Goal: Entertainment & Leisure: Consume media (video, audio)

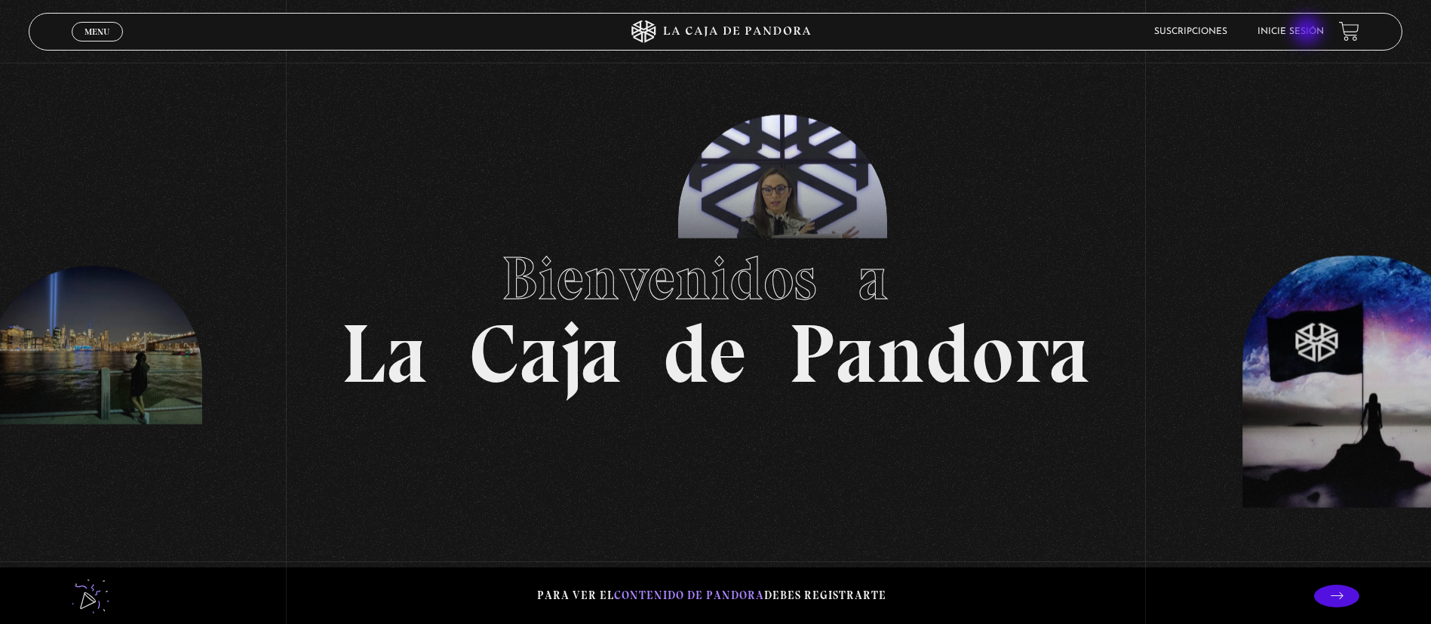
click at [1309, 32] on link "Inicie sesión" at bounding box center [1290, 31] width 66 height 9
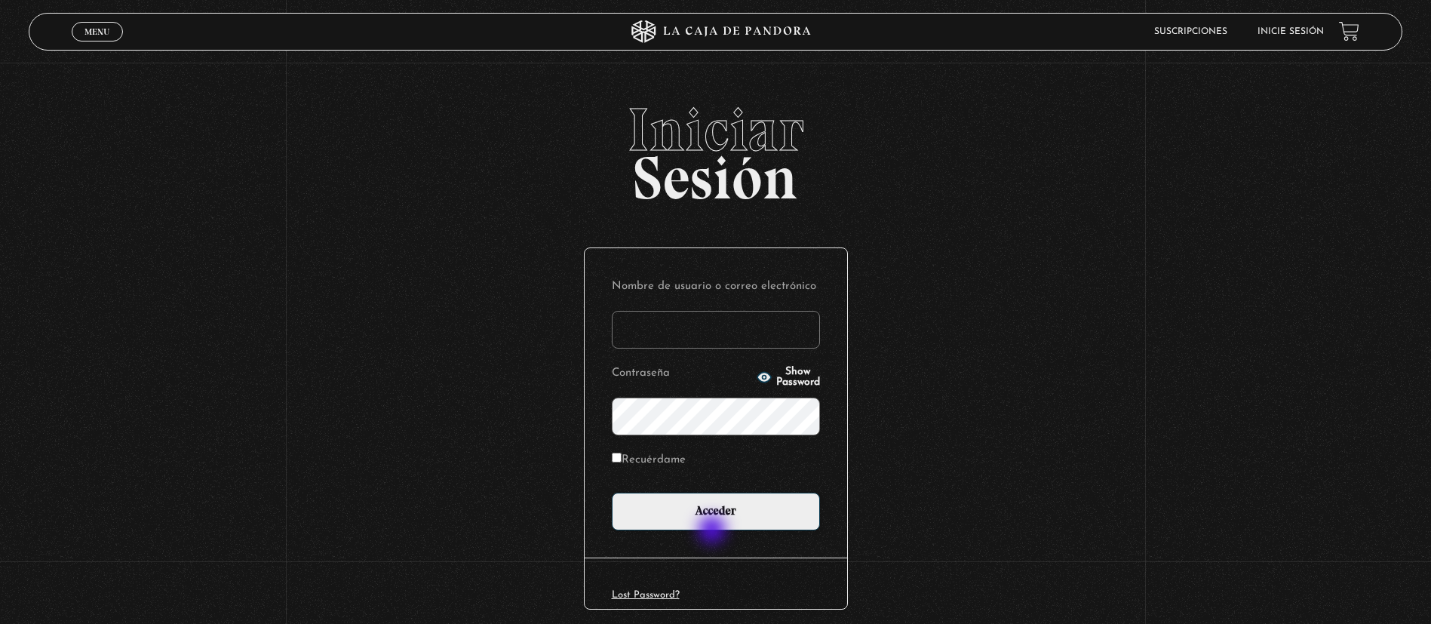
type input "jimygym@hotmail.com"
click at [713, 530] on div "Nombre de usuario o correo electrónico jimygym@hotmail.com Contraseña Show Pass…" at bounding box center [716, 402] width 263 height 309
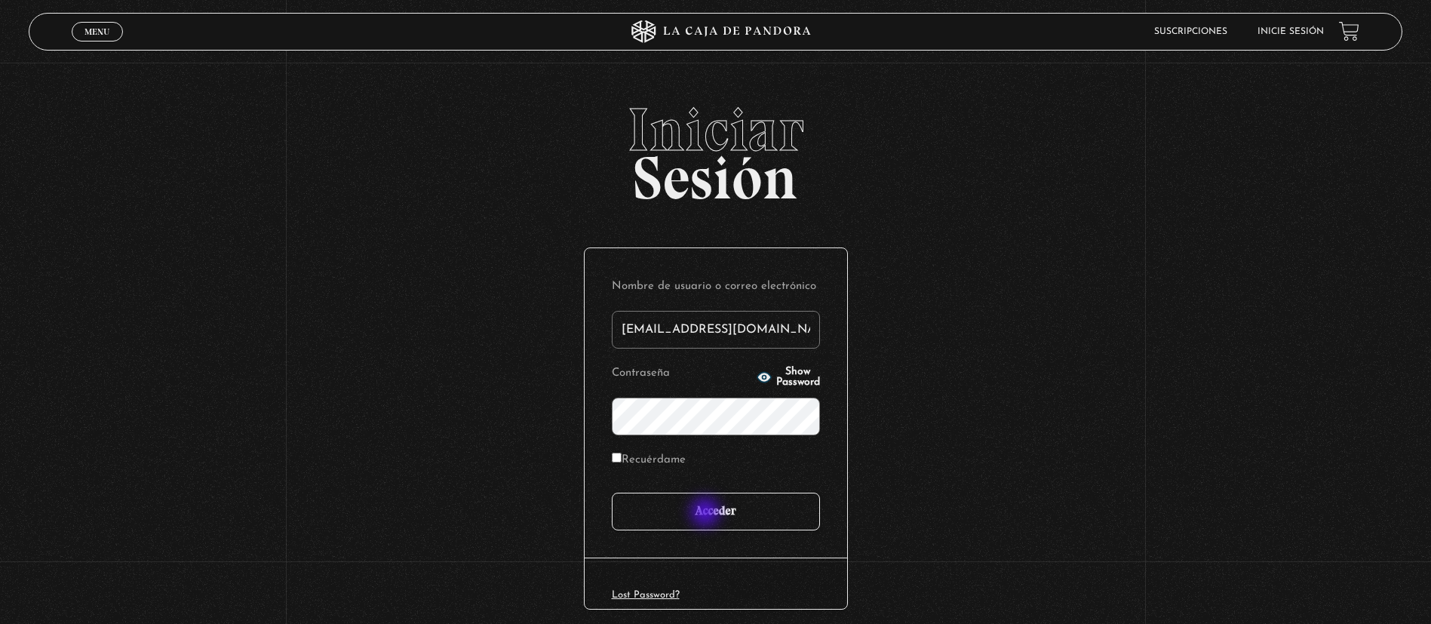
click at [707, 514] on input "Acceder" at bounding box center [716, 512] width 208 height 38
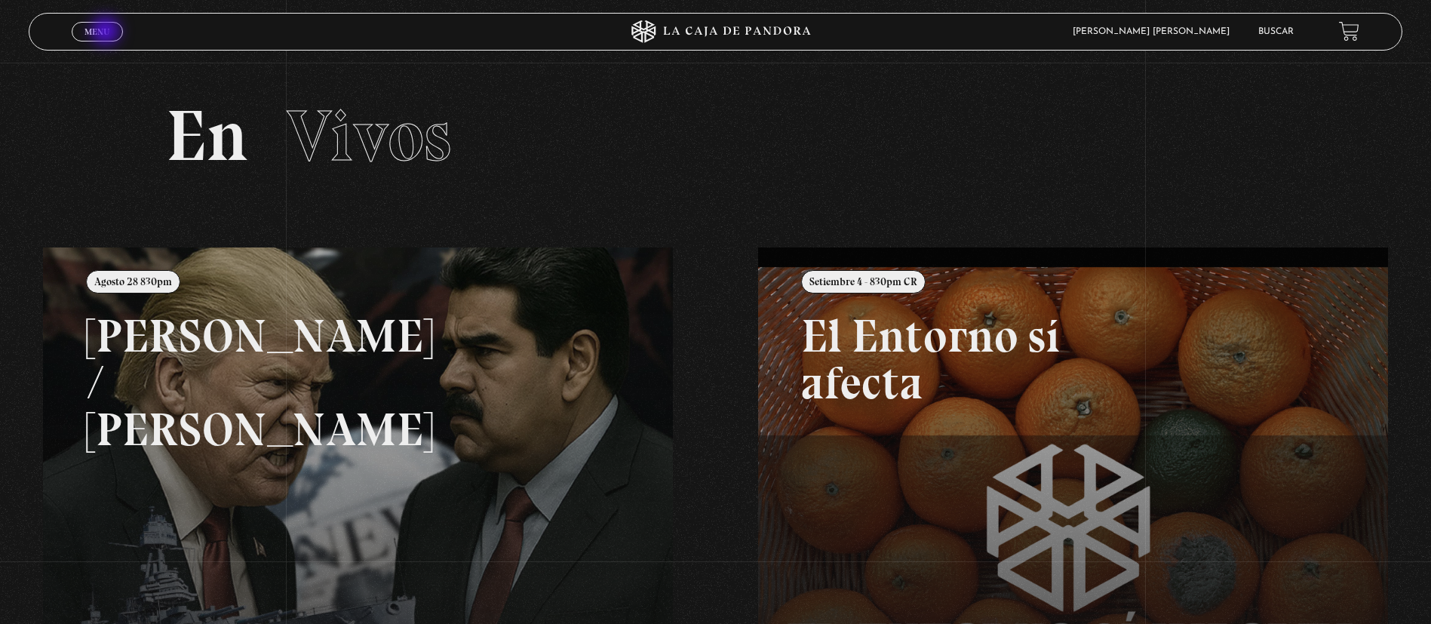
click at [107, 32] on span "Menu" at bounding box center [96, 31] width 25 height 9
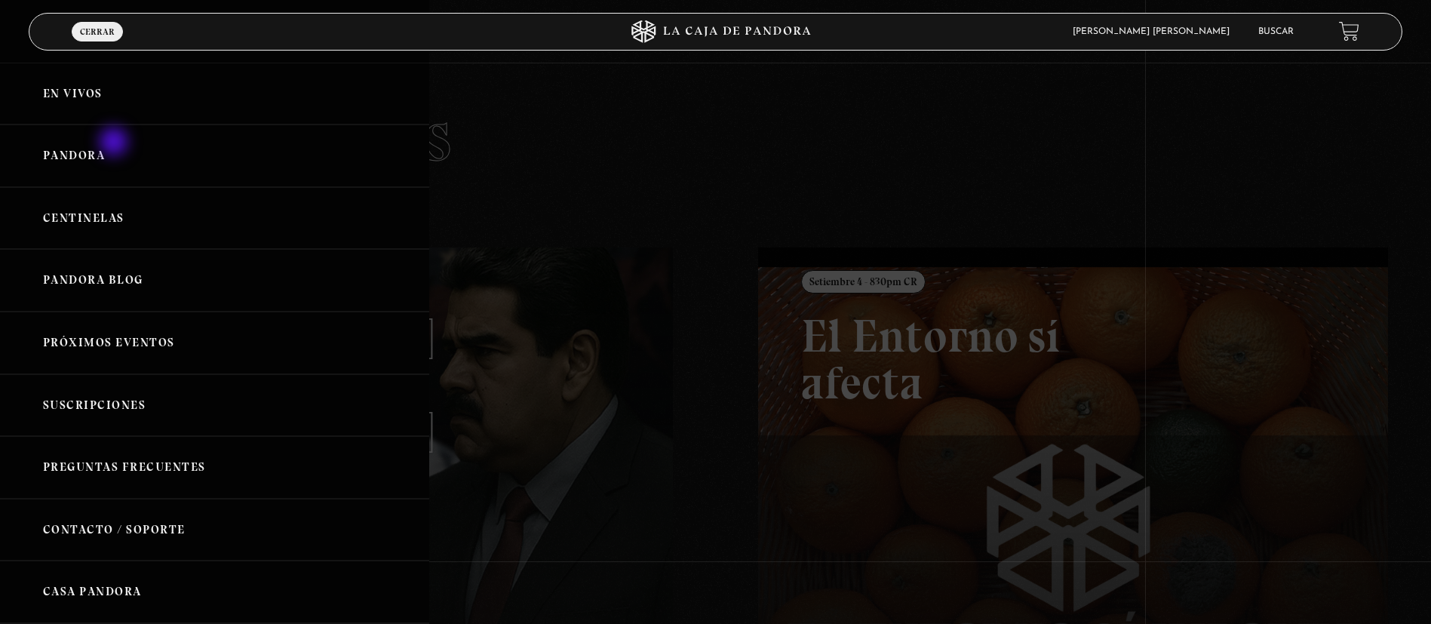
click at [115, 143] on link "Pandora" at bounding box center [214, 155] width 429 height 63
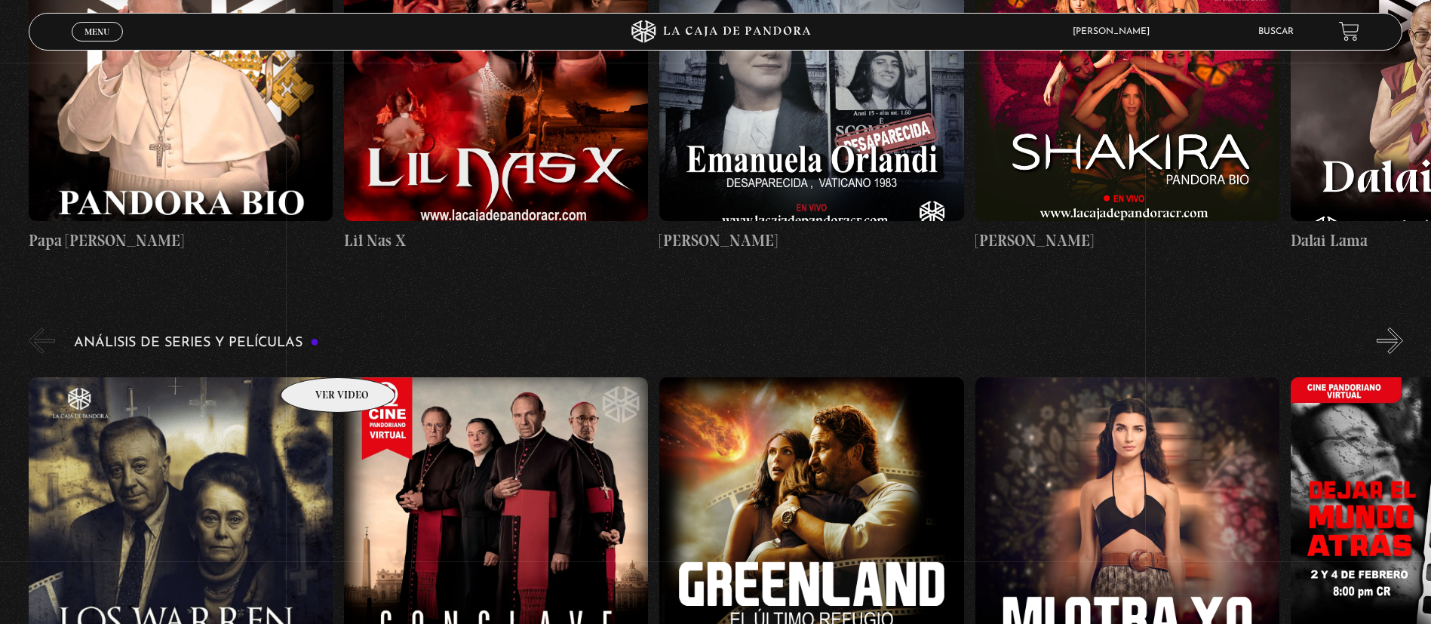
scroll to position [1697, 0]
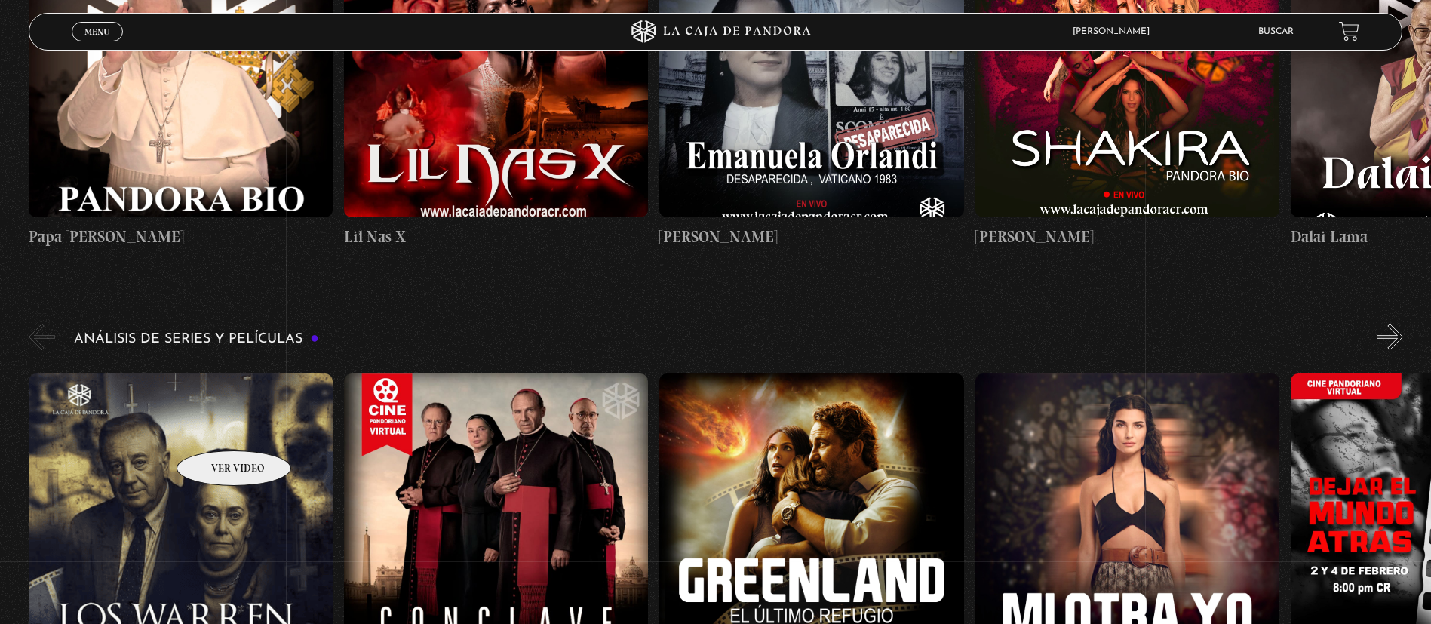
click at [214, 428] on figure at bounding box center [181, 509] width 304 height 272
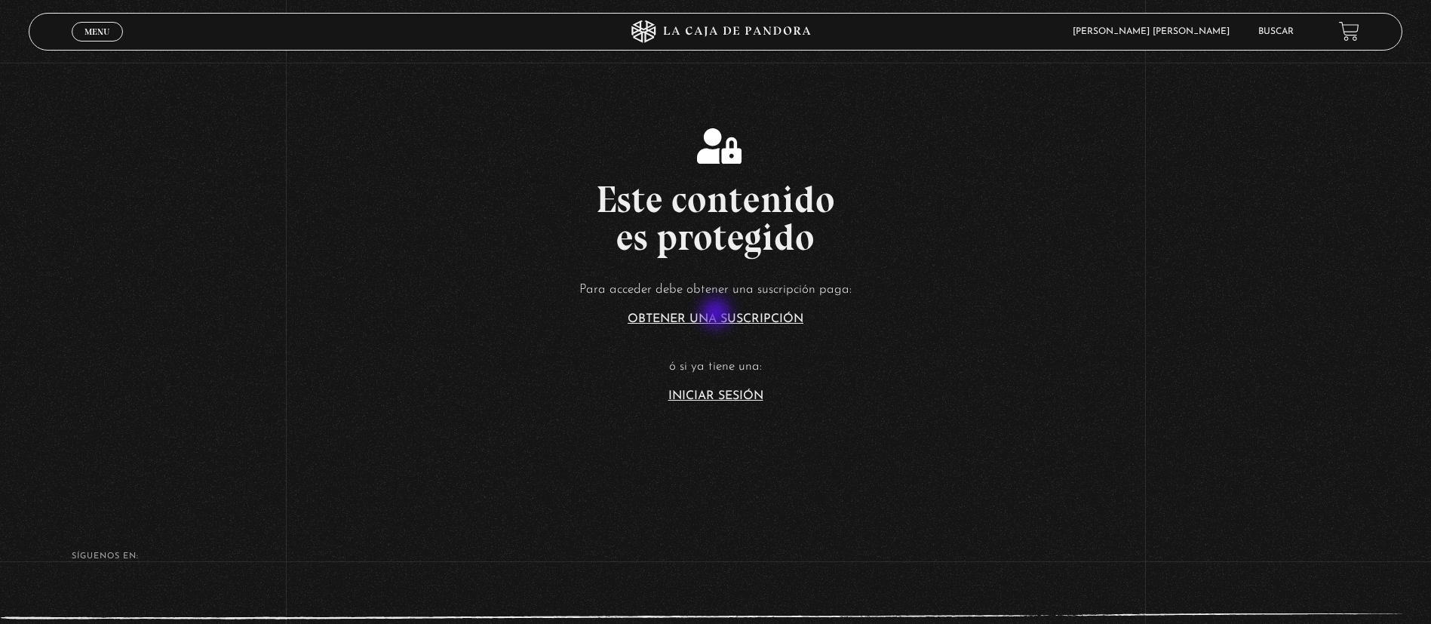
click at [717, 315] on link "Obtener una suscripción" at bounding box center [716, 319] width 176 height 12
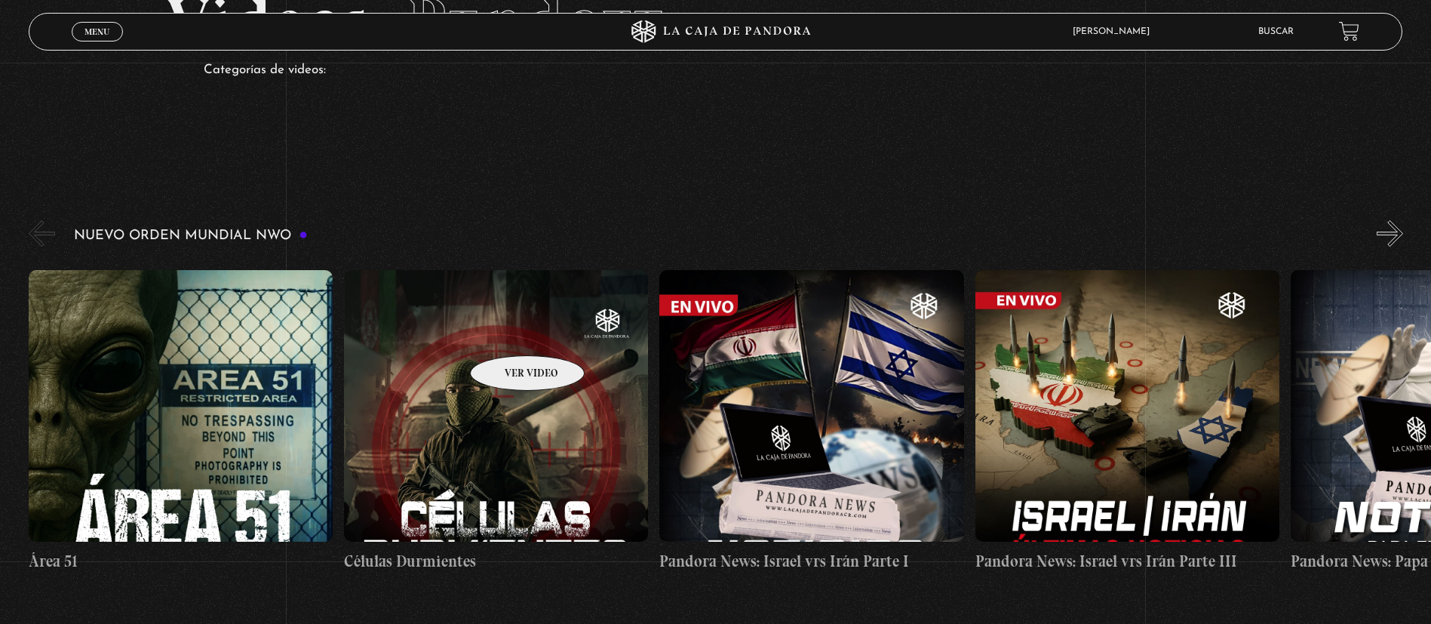
scroll to position [226, 0]
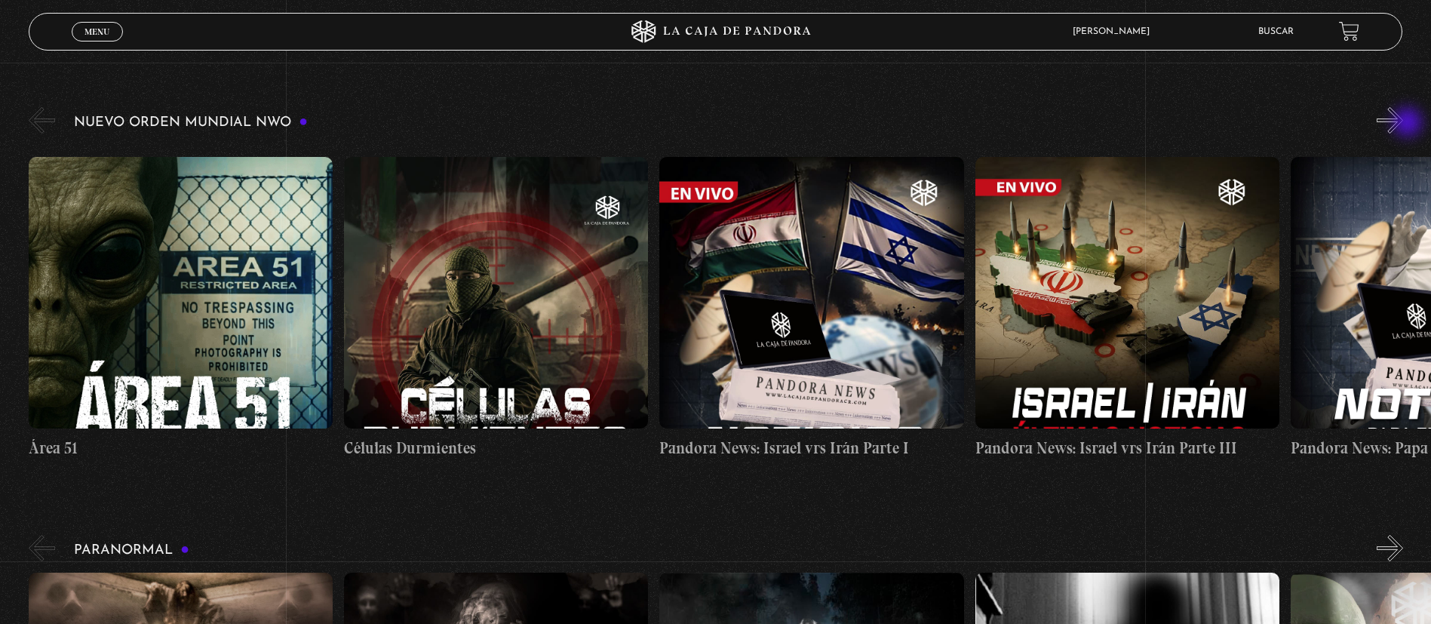
click at [1403, 124] on button "»" at bounding box center [1390, 120] width 26 height 26
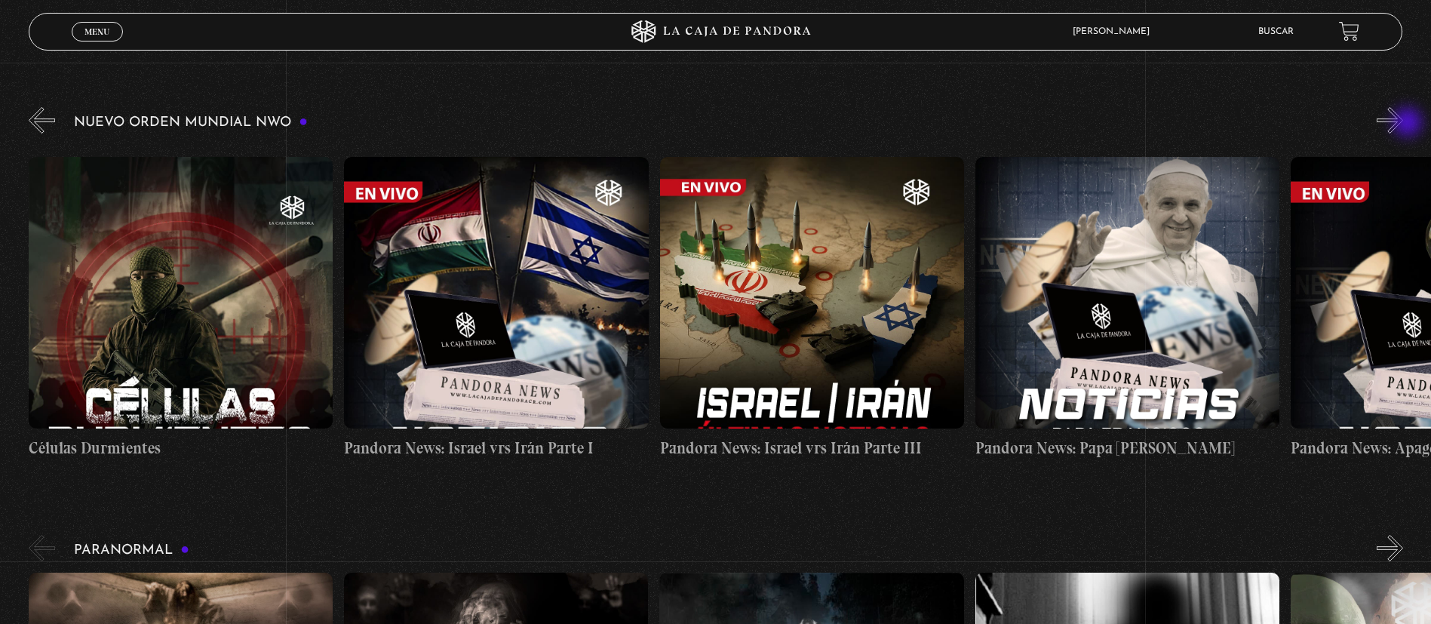
click at [1403, 124] on button "»" at bounding box center [1390, 120] width 26 height 26
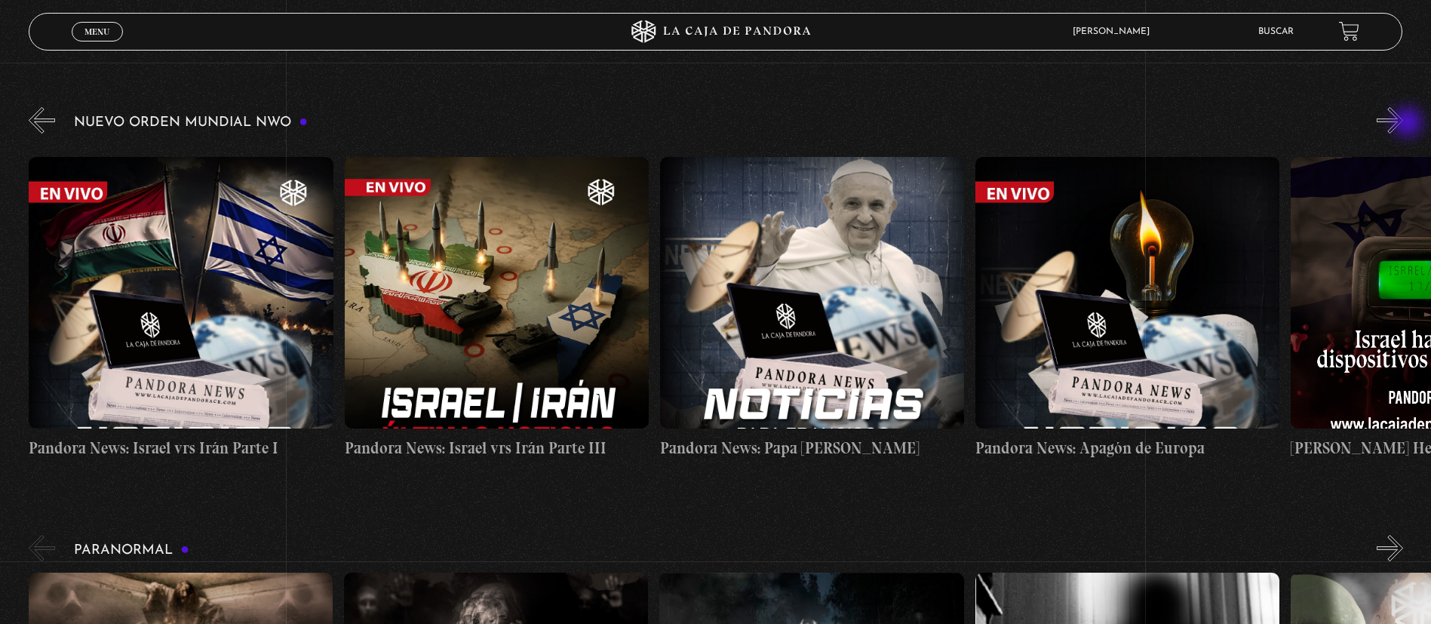
click at [1403, 124] on button "»" at bounding box center [1390, 120] width 26 height 26
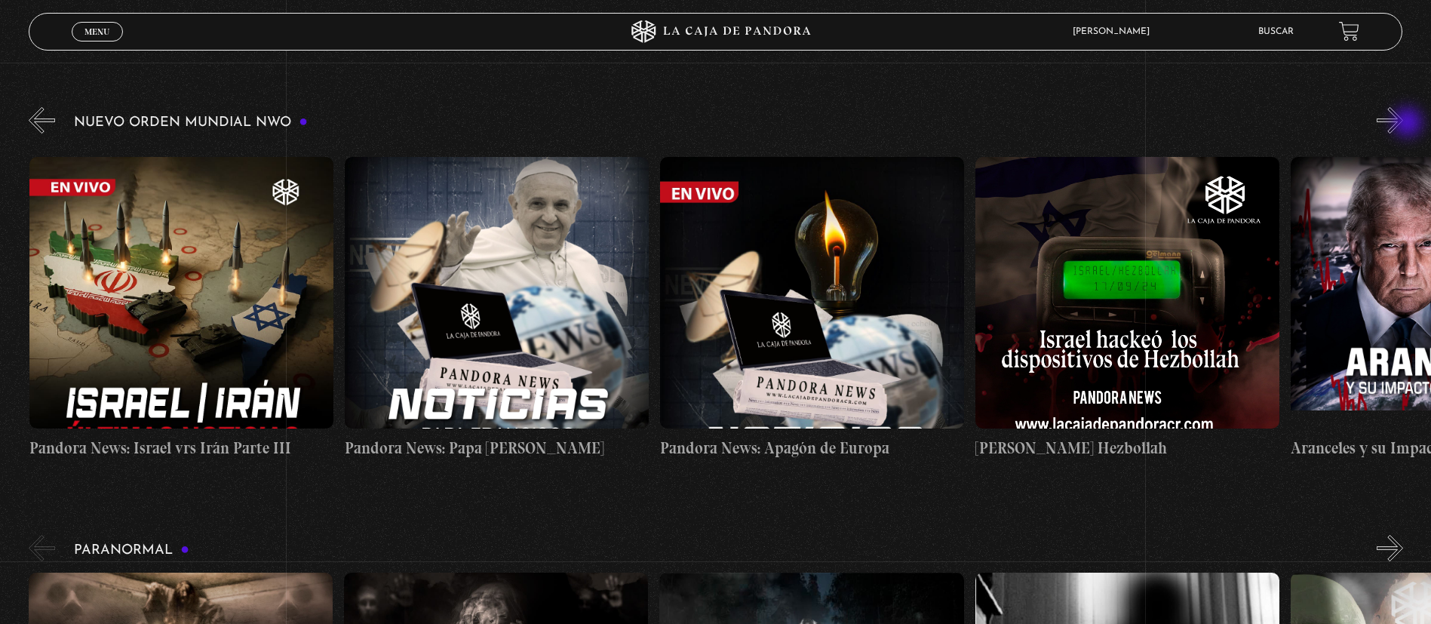
click at [1403, 124] on button "»" at bounding box center [1390, 120] width 26 height 26
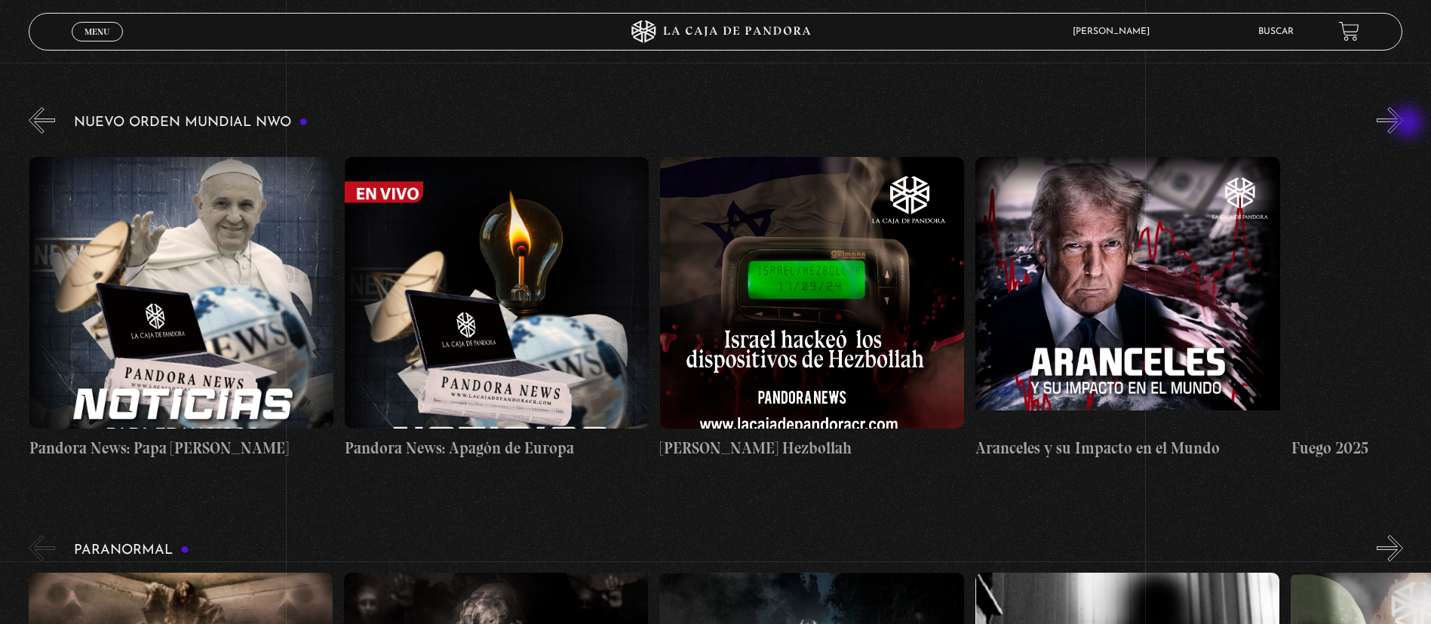
click at [1403, 124] on button "»" at bounding box center [1390, 120] width 26 height 26
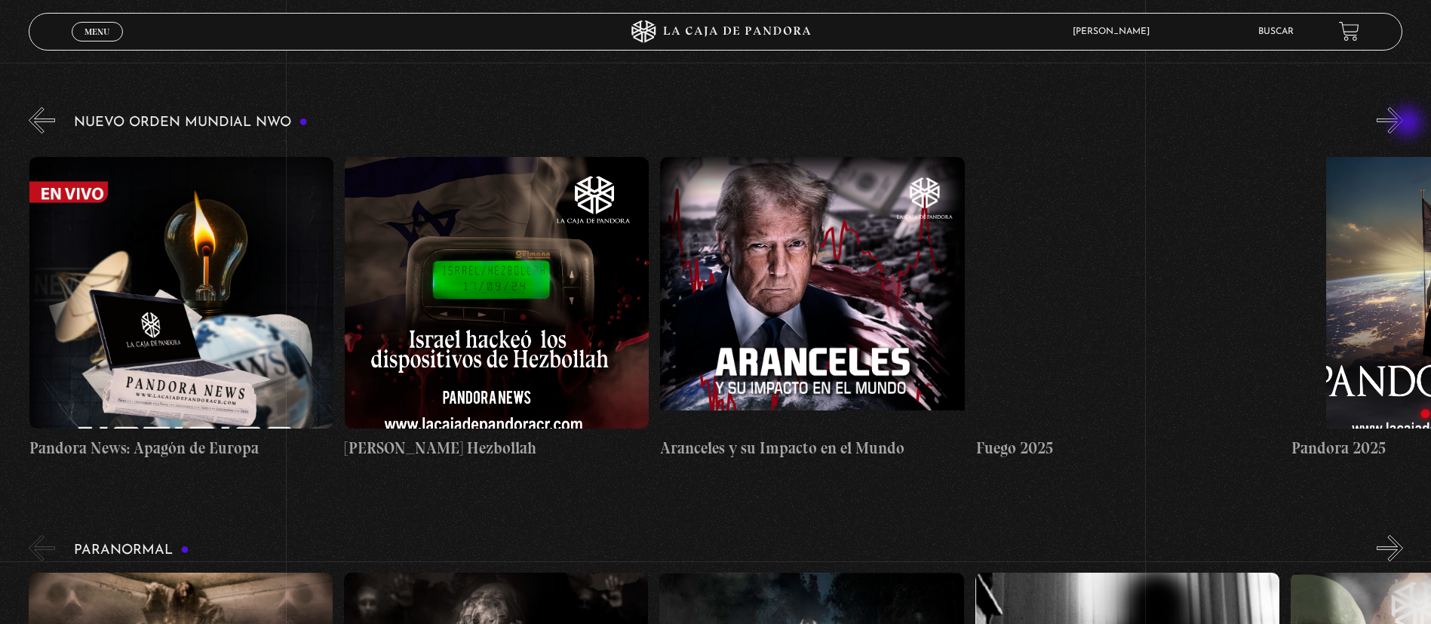
click at [1403, 124] on button "»" at bounding box center [1390, 120] width 26 height 26
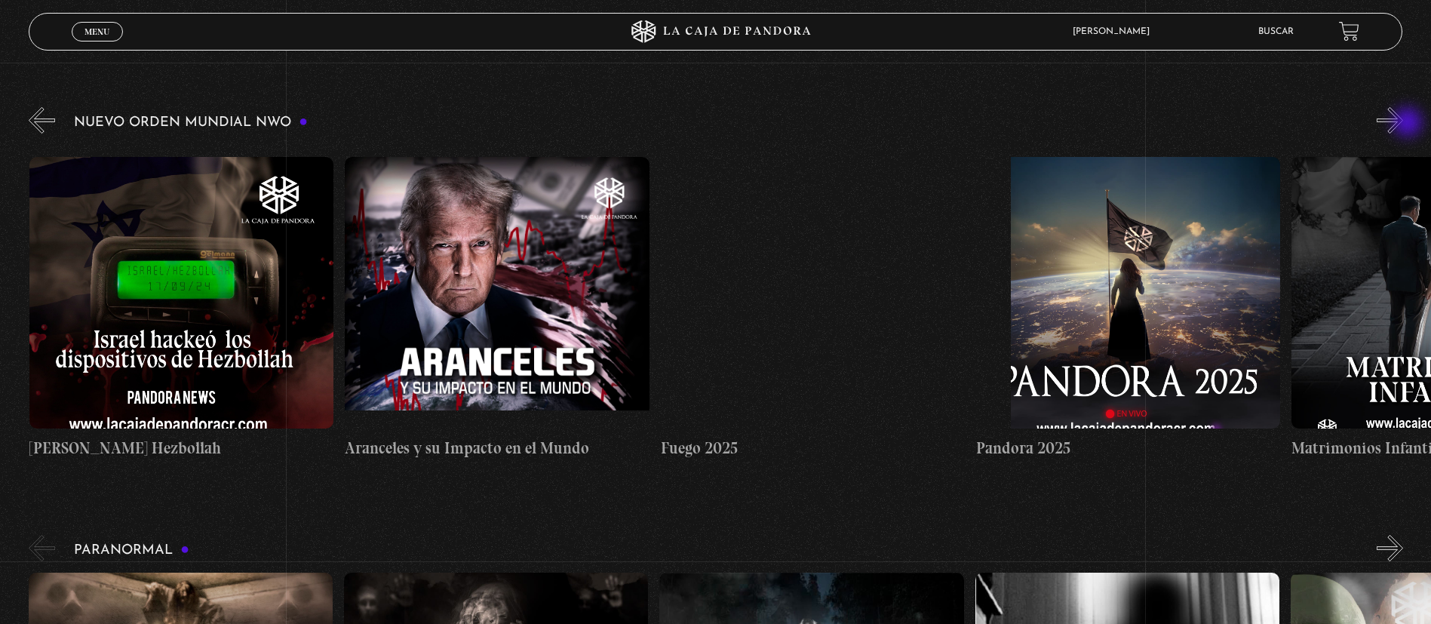
click at [1403, 124] on button "»" at bounding box center [1390, 120] width 26 height 26
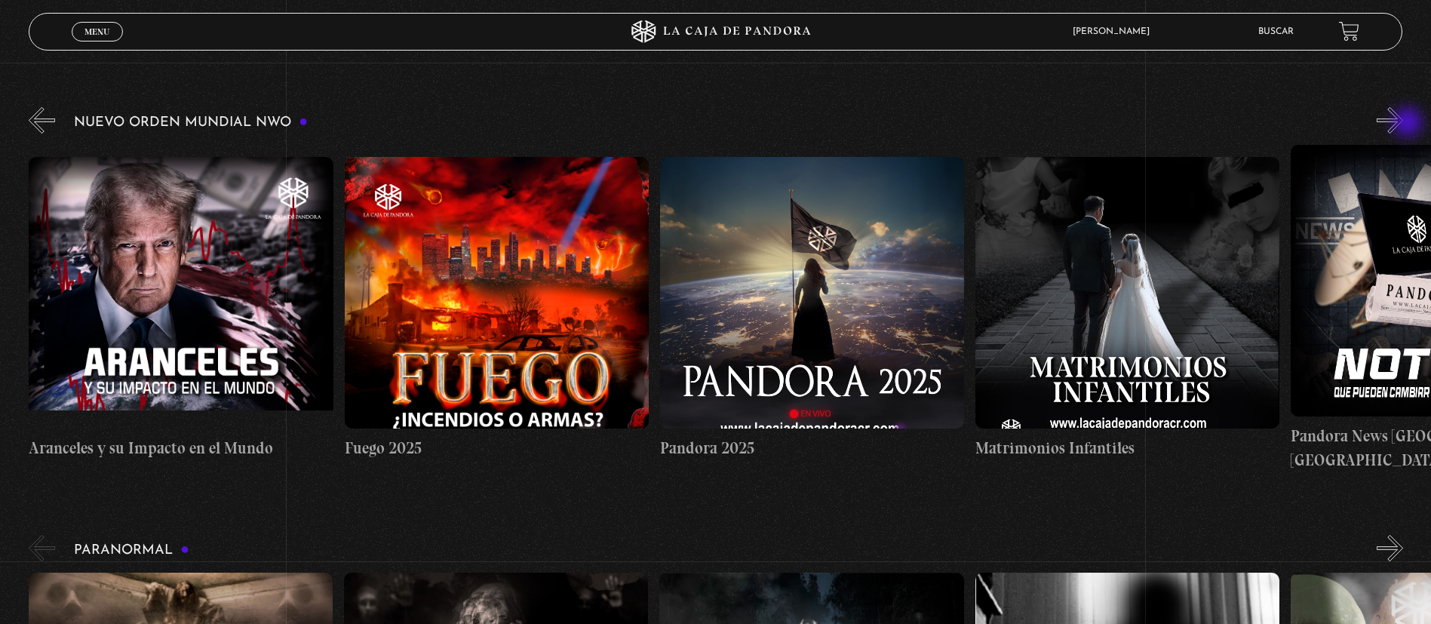
click at [1403, 124] on button "»" at bounding box center [1390, 120] width 26 height 26
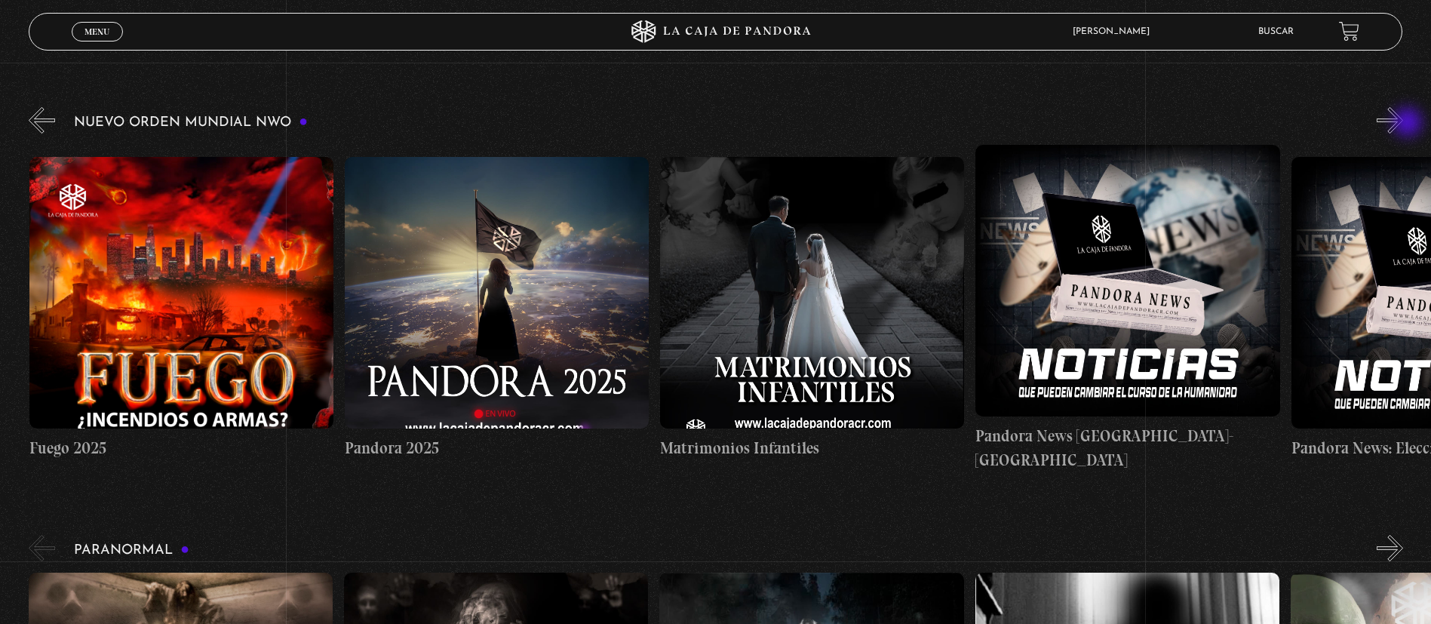
click at [1403, 124] on button "»" at bounding box center [1390, 120] width 26 height 26
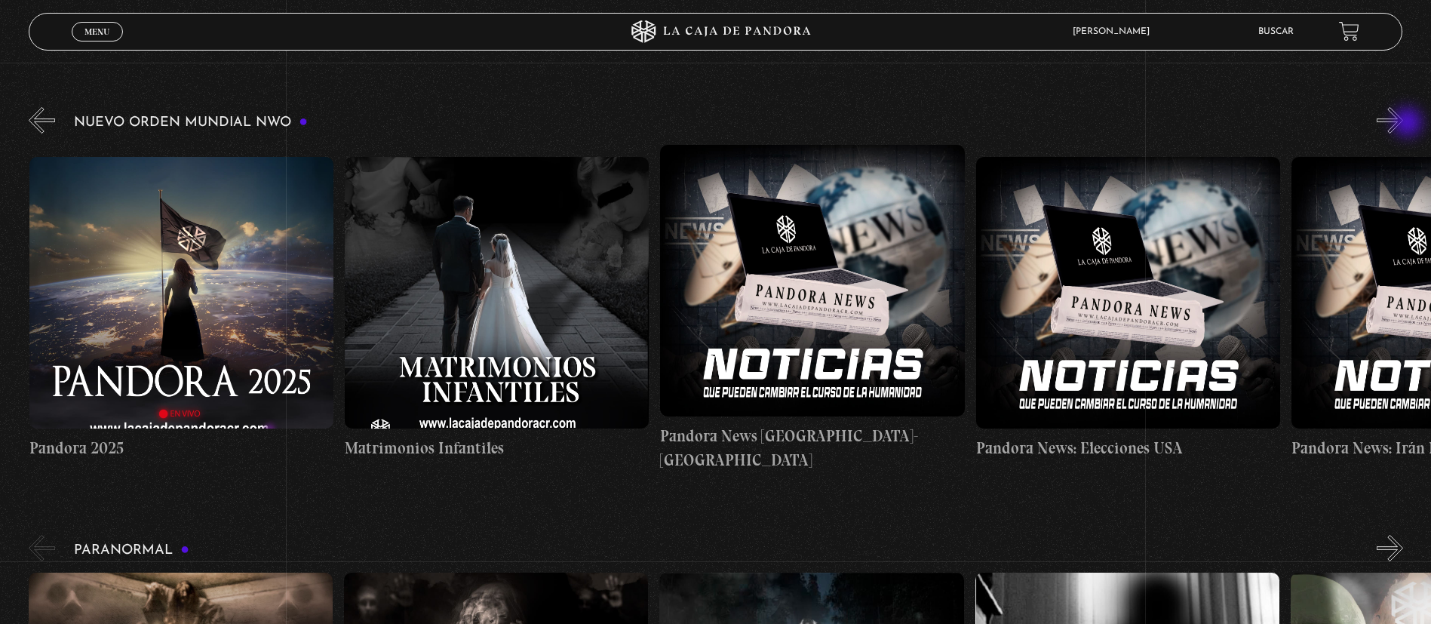
click at [1403, 124] on button "»" at bounding box center [1390, 120] width 26 height 26
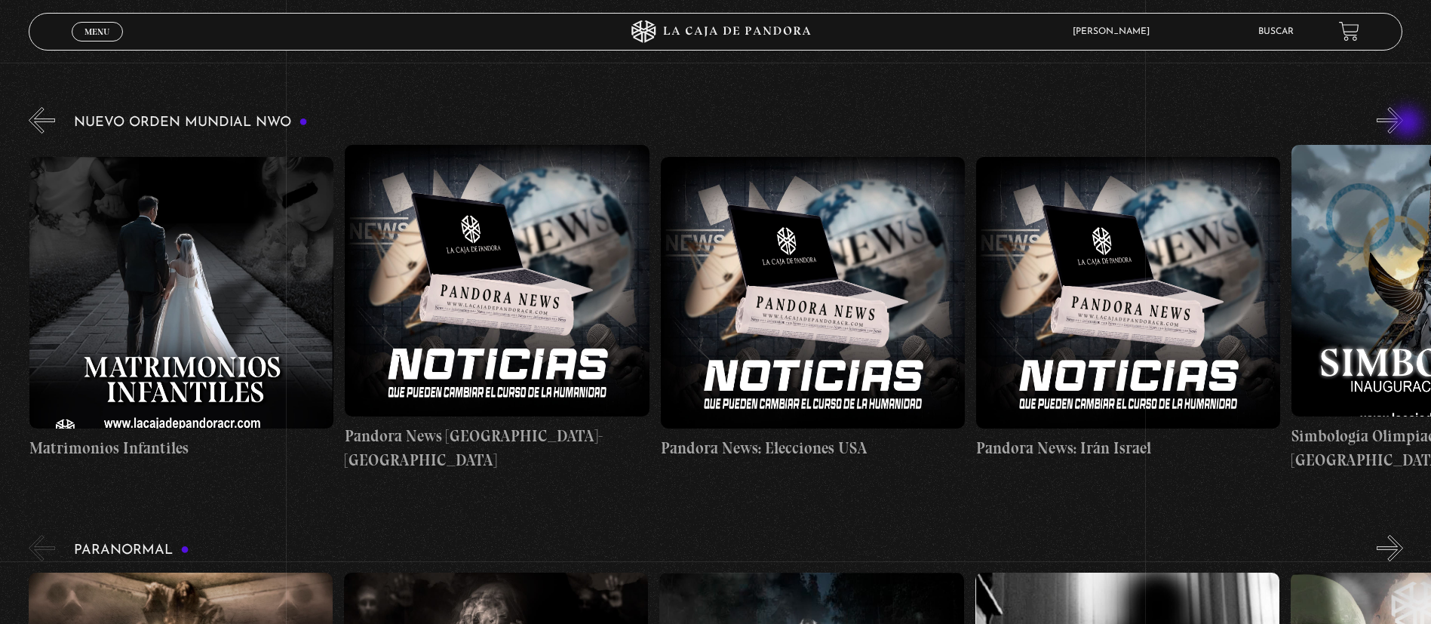
click at [1403, 124] on button "»" at bounding box center [1390, 120] width 26 height 26
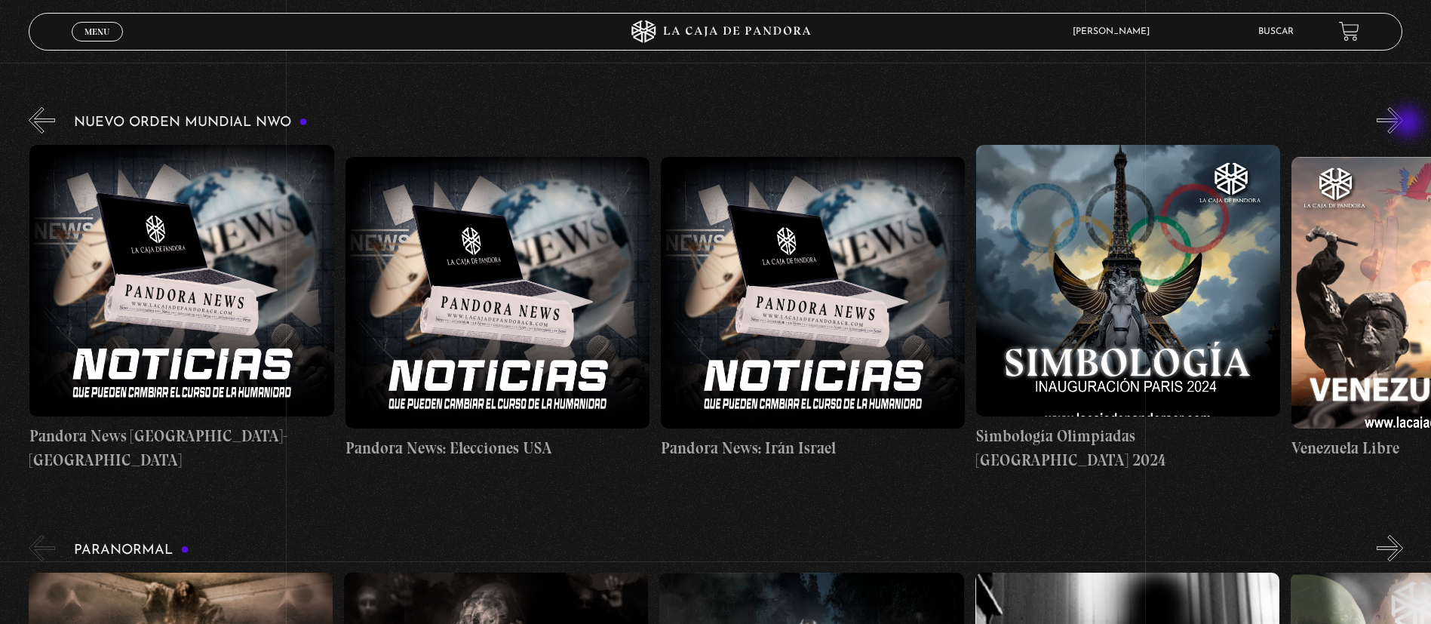
scroll to position [0, 3470]
click at [1403, 124] on button "»" at bounding box center [1390, 120] width 26 height 26
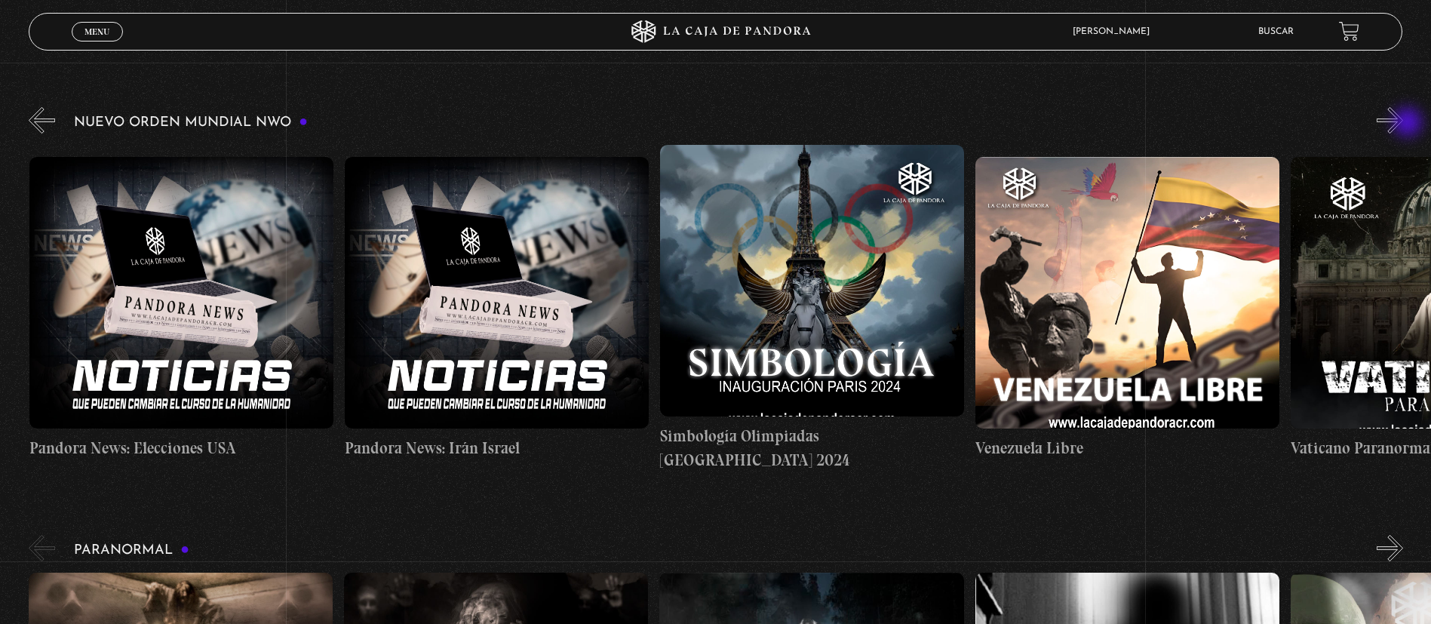
click at [1403, 124] on button "»" at bounding box center [1390, 120] width 26 height 26
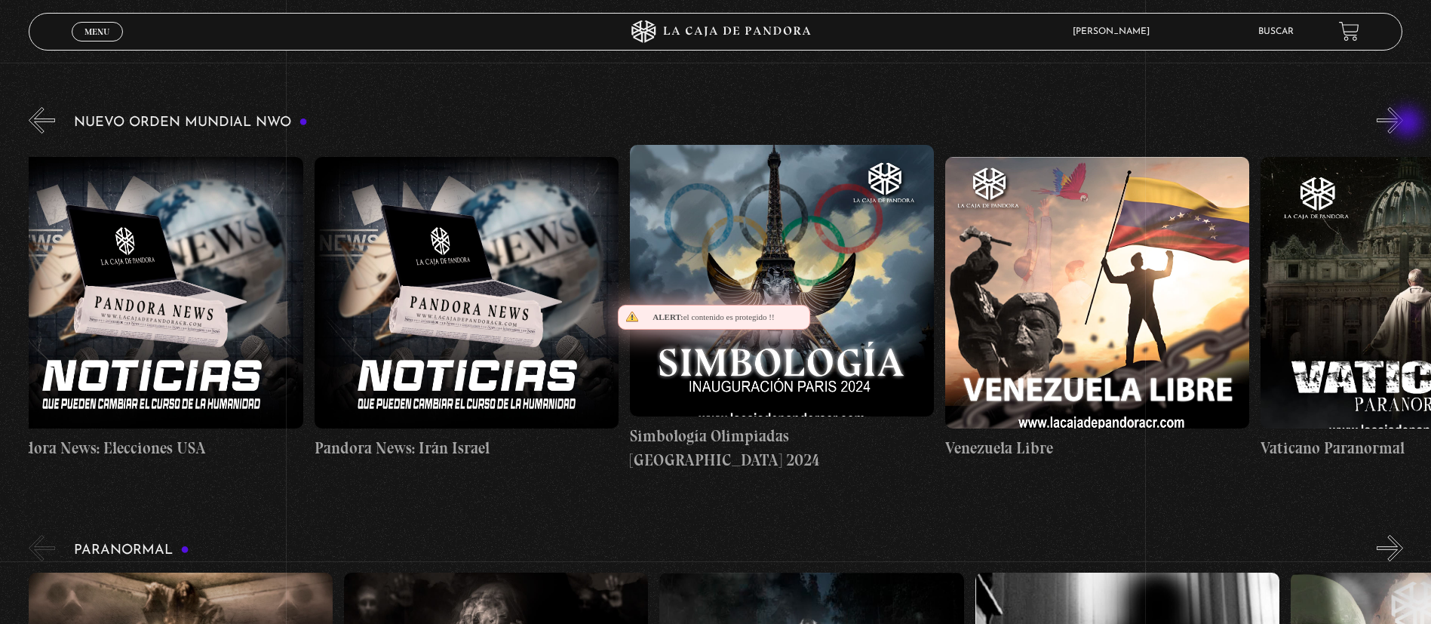
click at [1403, 124] on button "»" at bounding box center [1390, 120] width 26 height 26
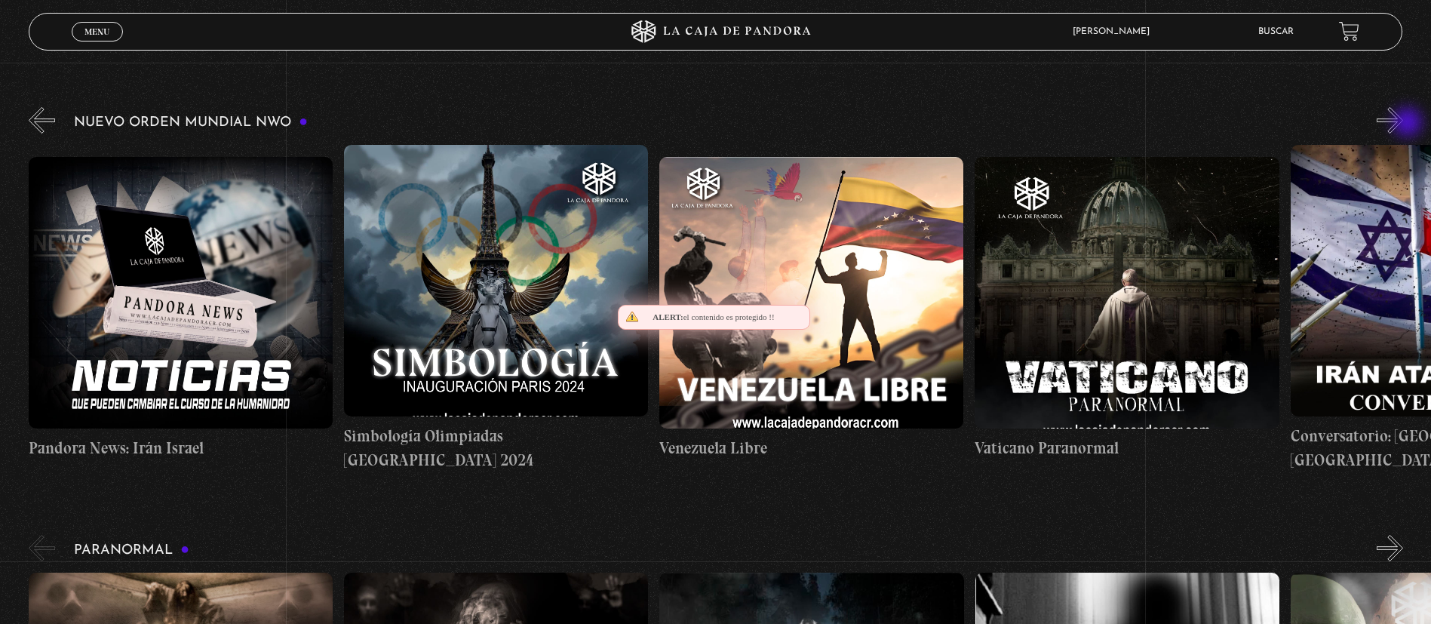
click at [1403, 124] on button "»" at bounding box center [1390, 120] width 26 height 26
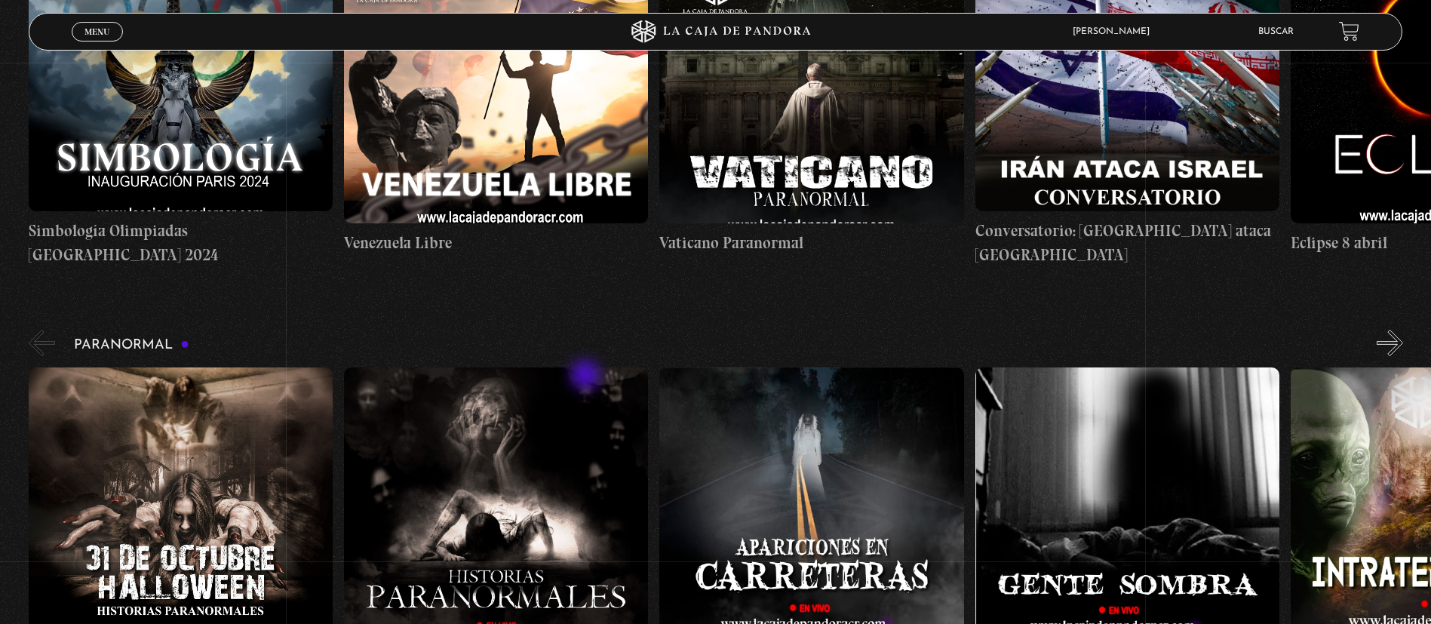
scroll to position [453, 0]
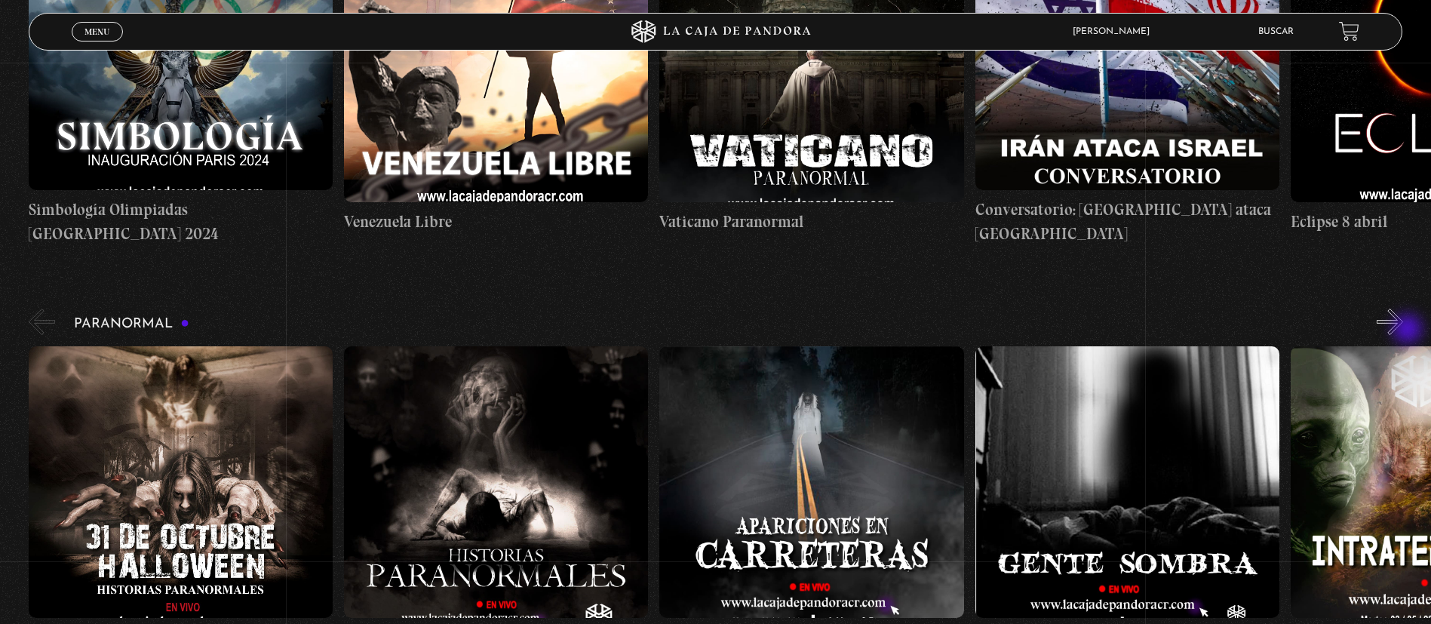
click at [1403, 330] on button "»" at bounding box center [1390, 322] width 26 height 26
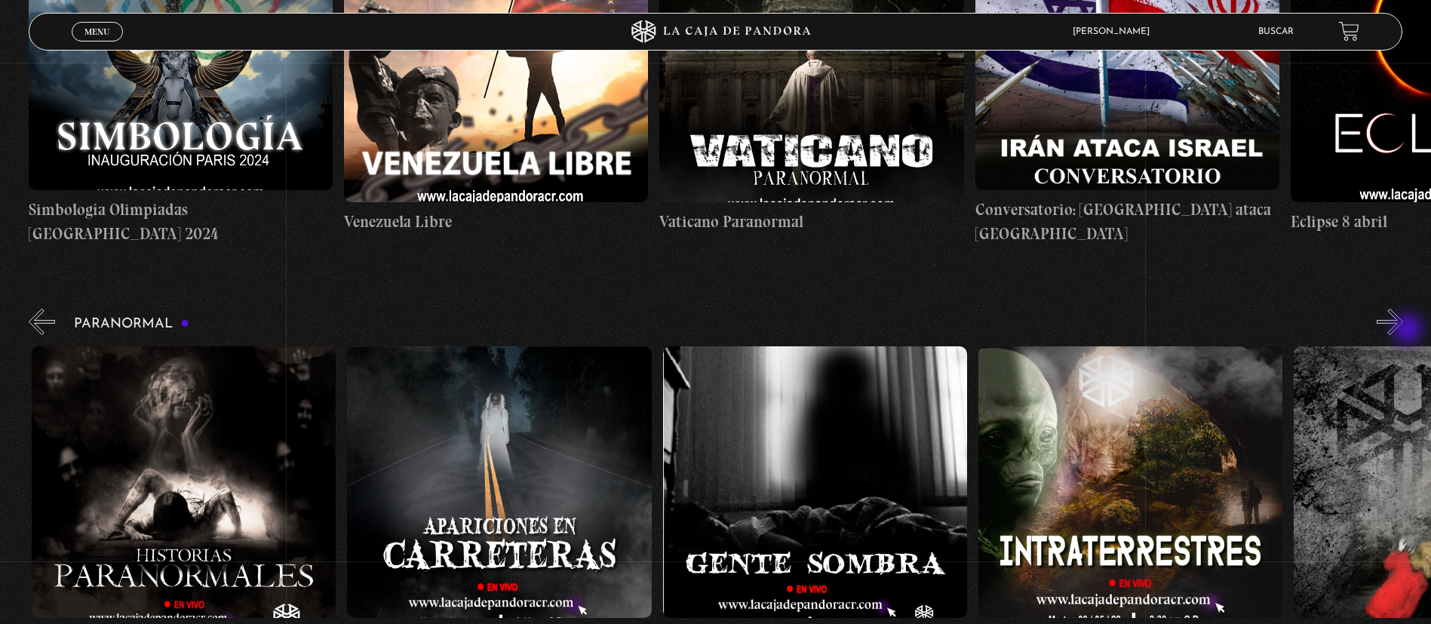
click at [1403, 330] on button "»" at bounding box center [1390, 322] width 26 height 26
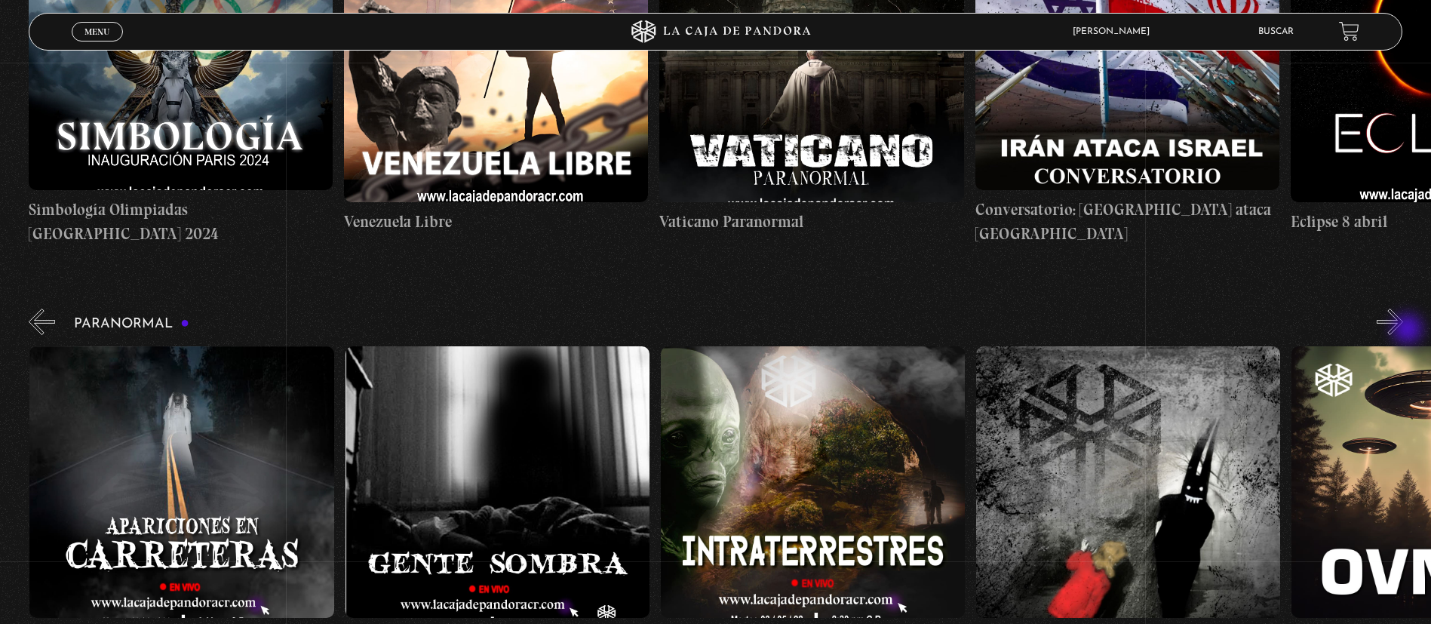
click at [1403, 330] on button "»" at bounding box center [1390, 322] width 26 height 26
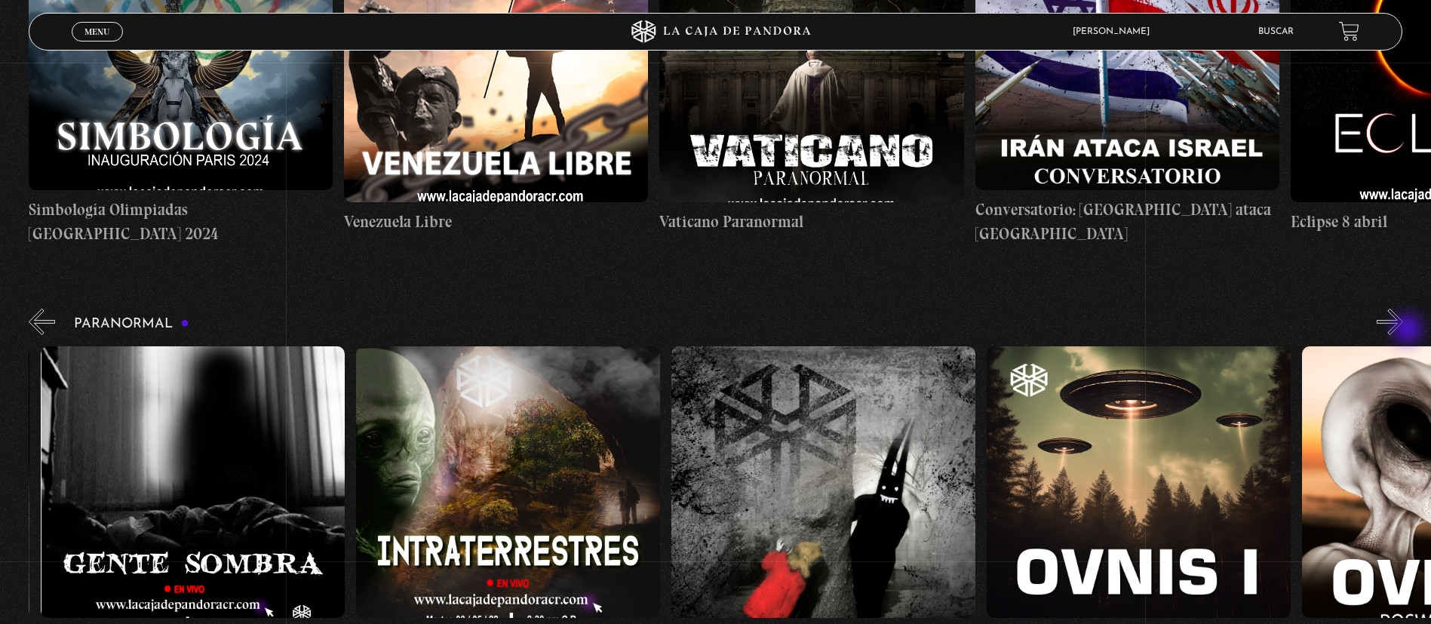
click at [1403, 330] on button "»" at bounding box center [1390, 322] width 26 height 26
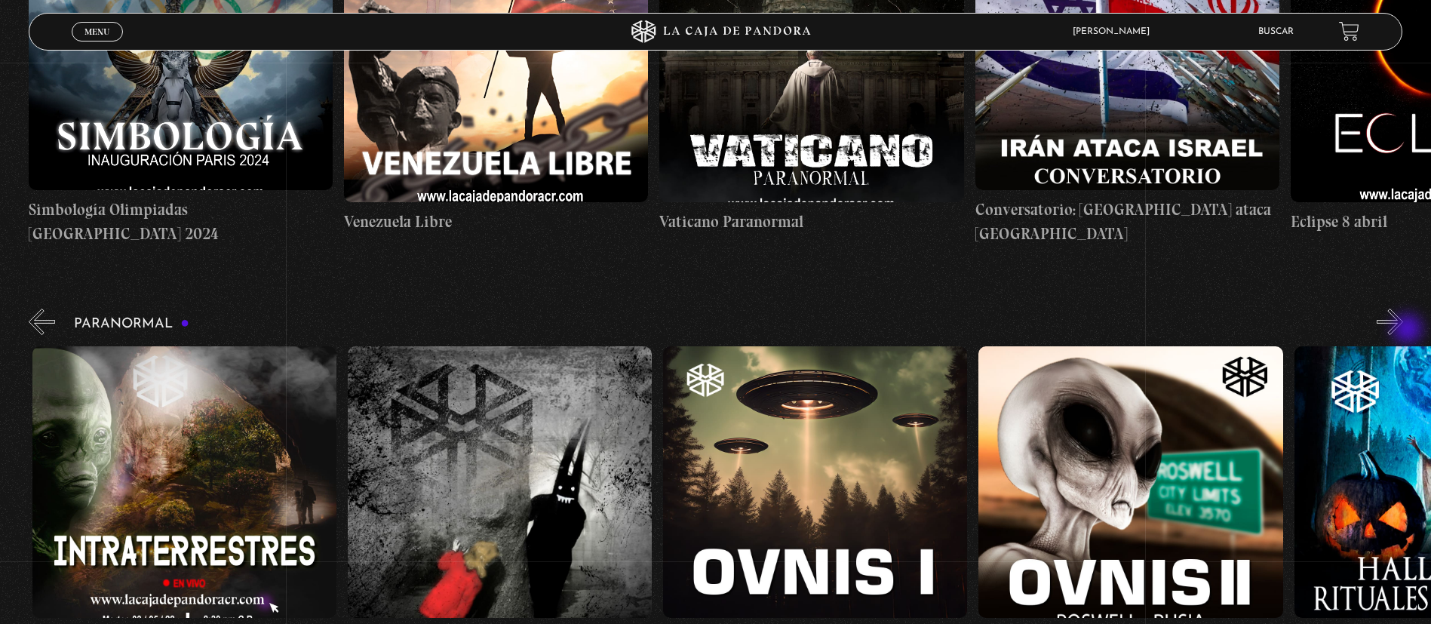
click at [1403, 330] on button "»" at bounding box center [1390, 322] width 26 height 26
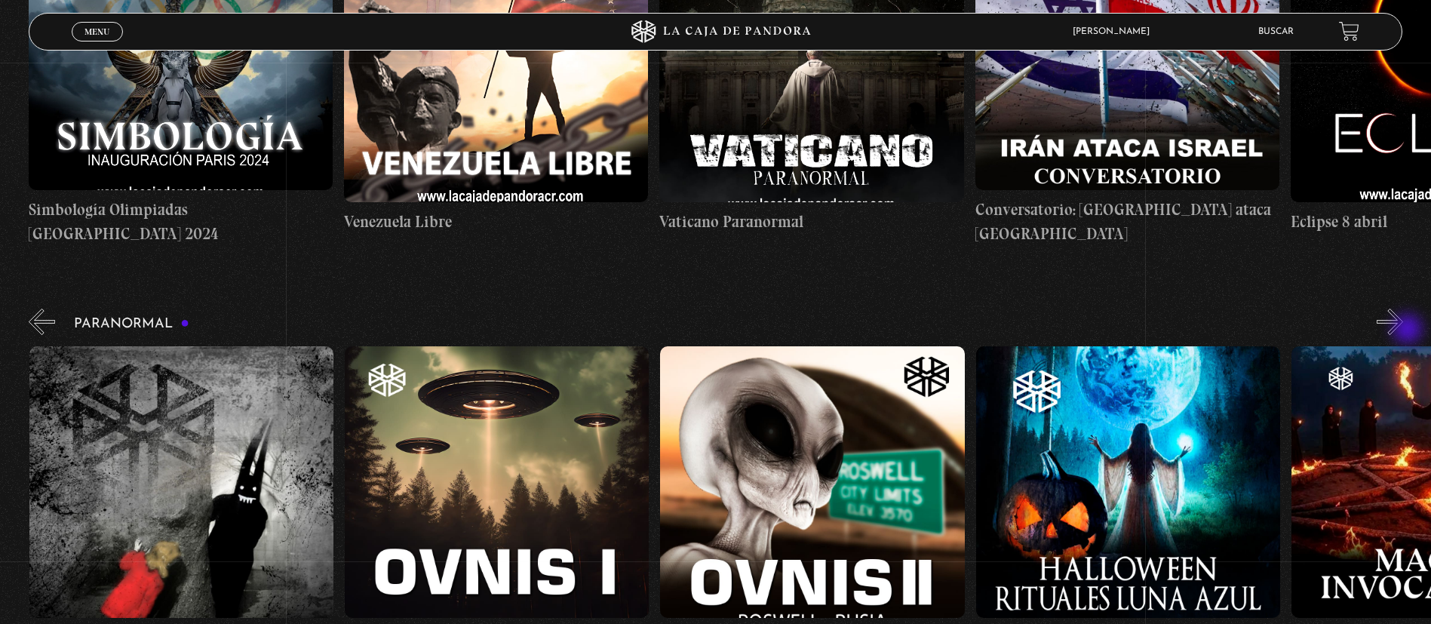
click at [1403, 330] on button "»" at bounding box center [1390, 322] width 26 height 26
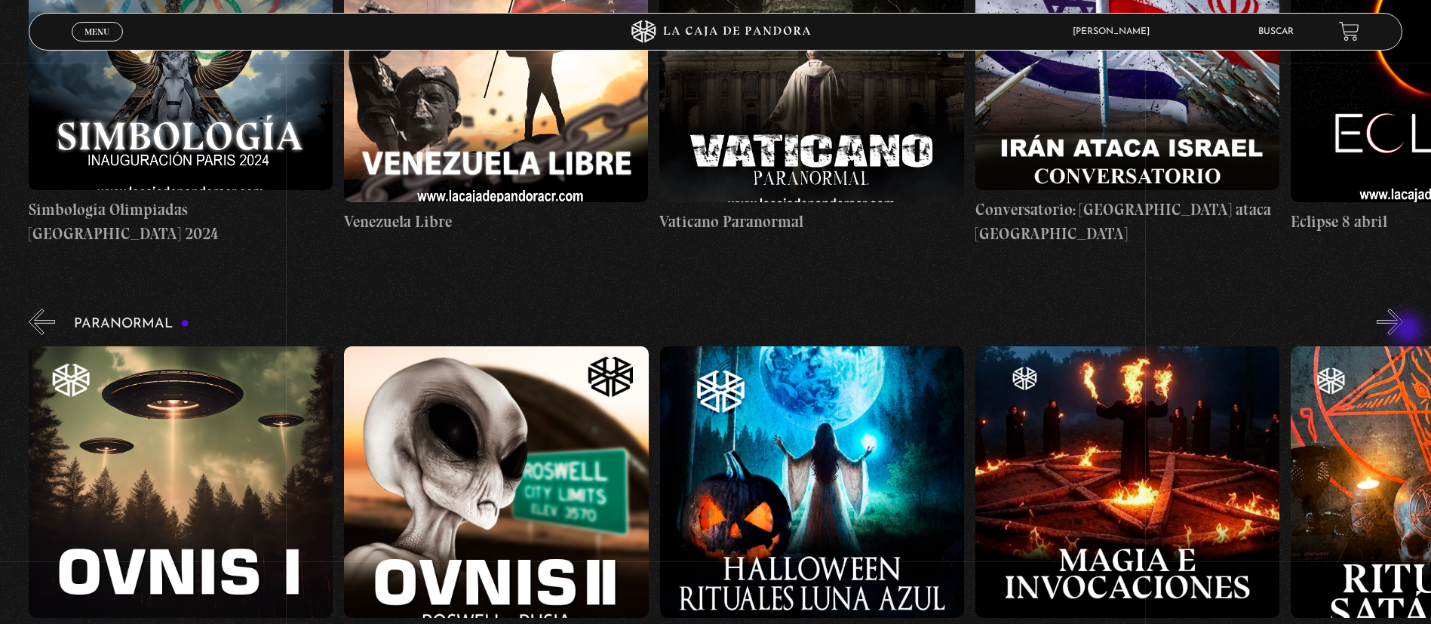
click at [1403, 330] on button "»" at bounding box center [1390, 322] width 26 height 26
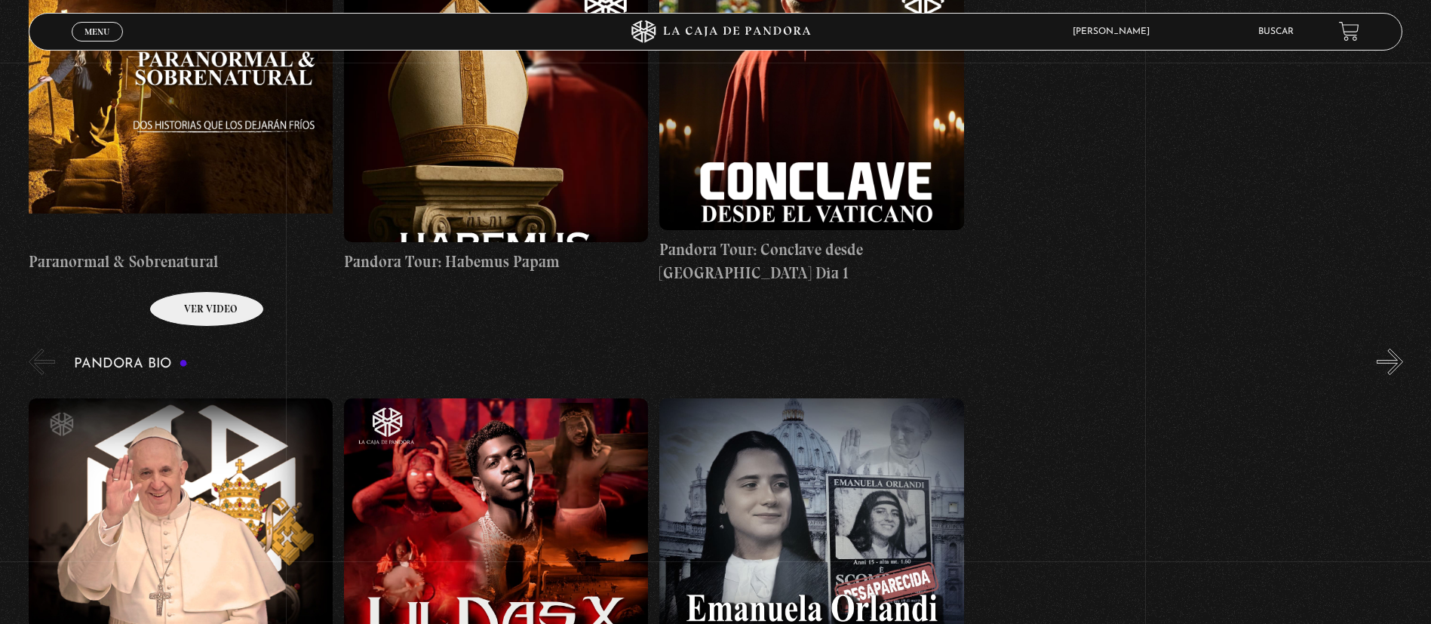
scroll to position [1018, 0]
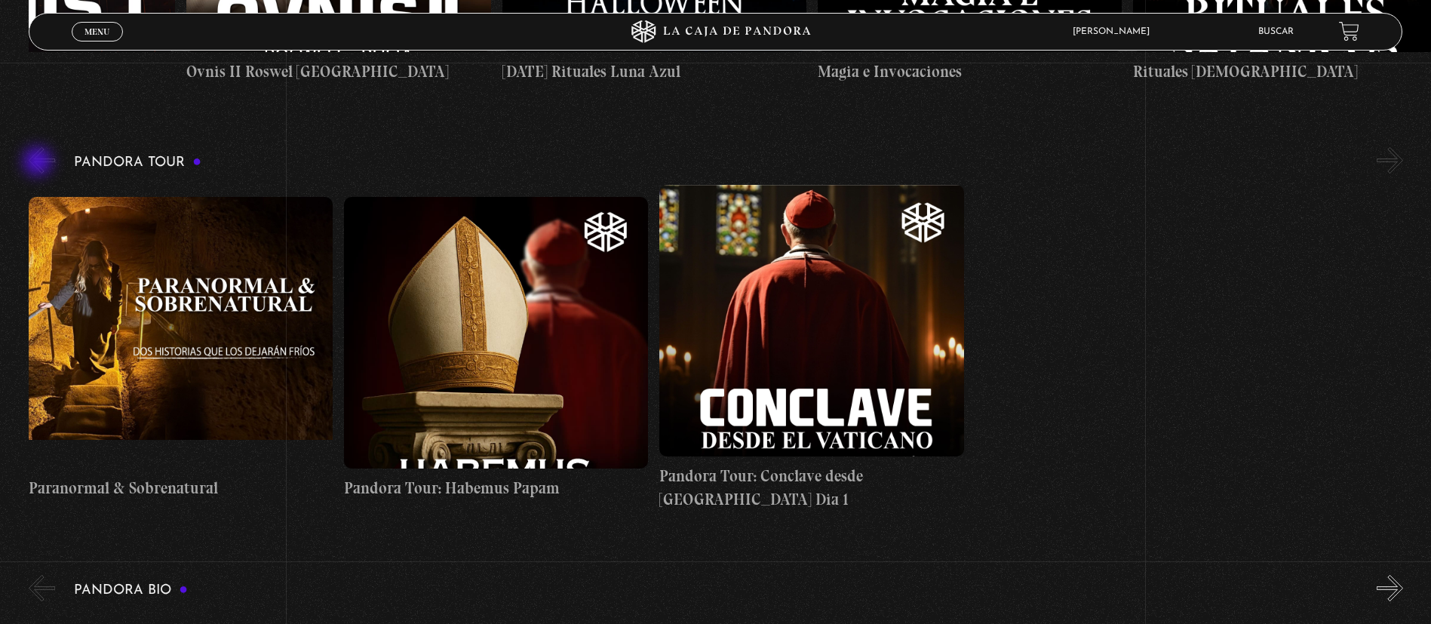
click at [39, 163] on button "«" at bounding box center [42, 160] width 26 height 26
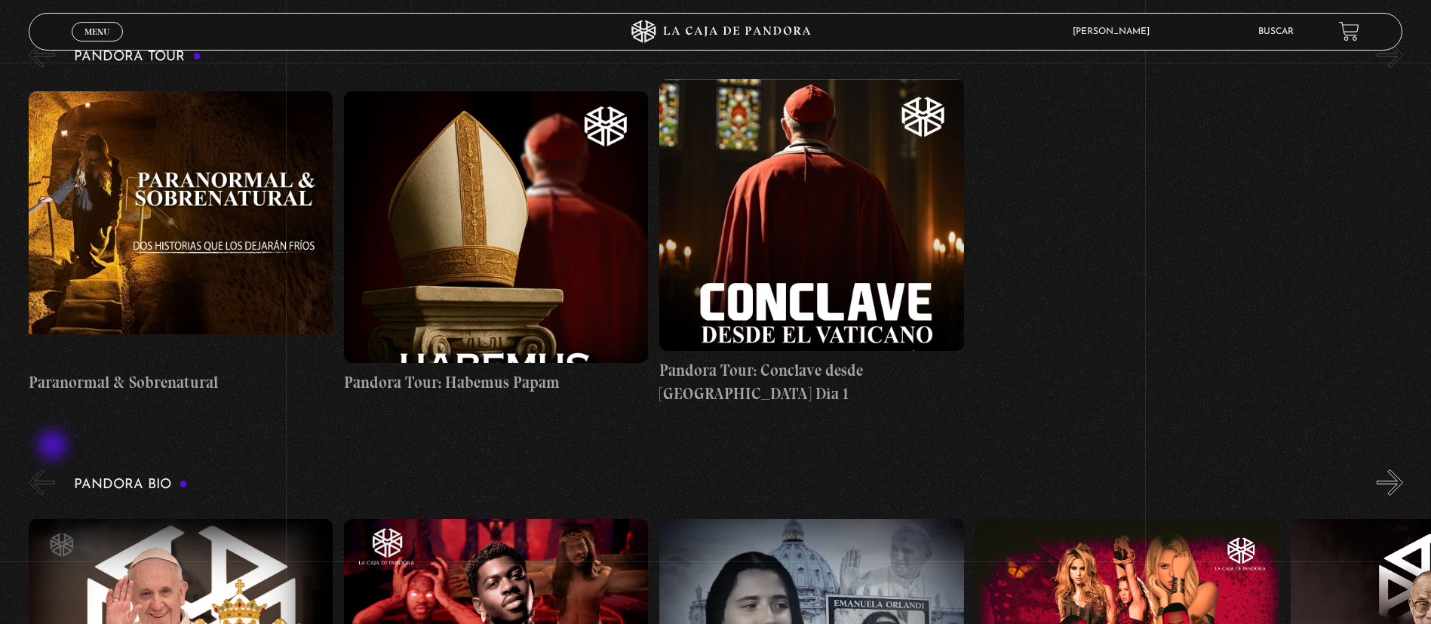
scroll to position [1132, 0]
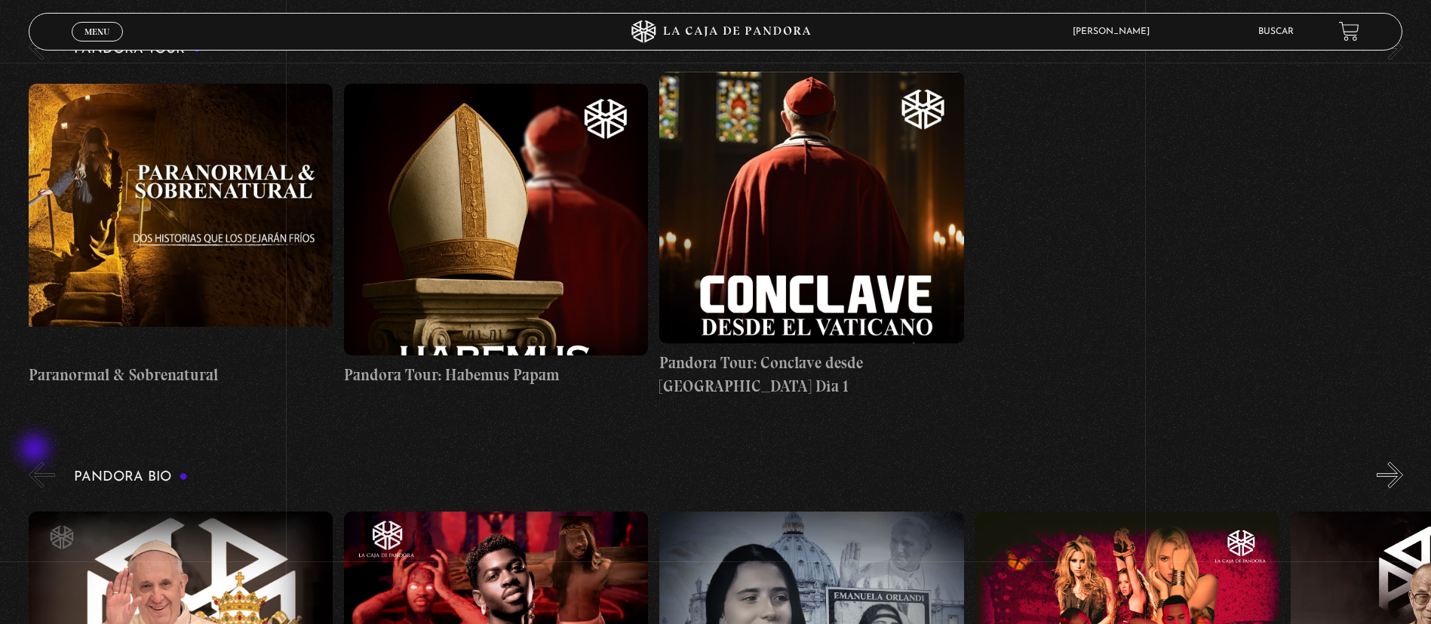
click at [36, 462] on button "«" at bounding box center [42, 475] width 26 height 26
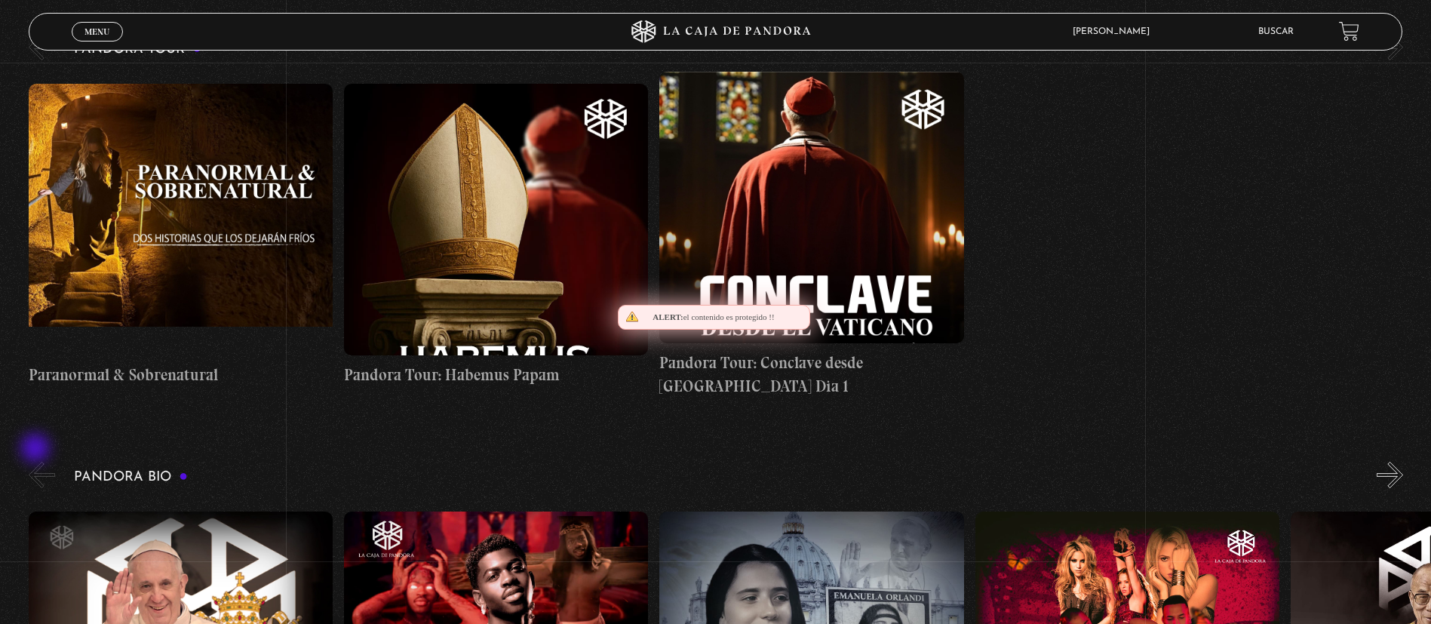
click at [37, 462] on button "«" at bounding box center [42, 475] width 26 height 26
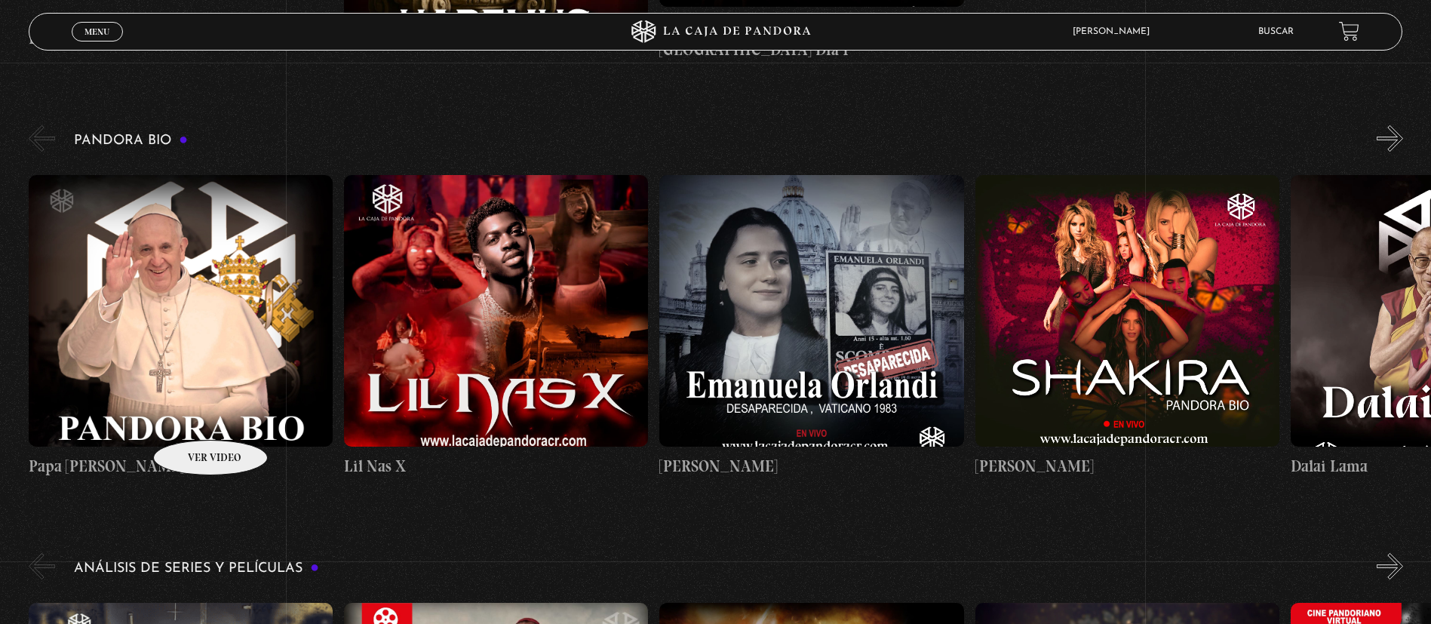
scroll to position [1471, 0]
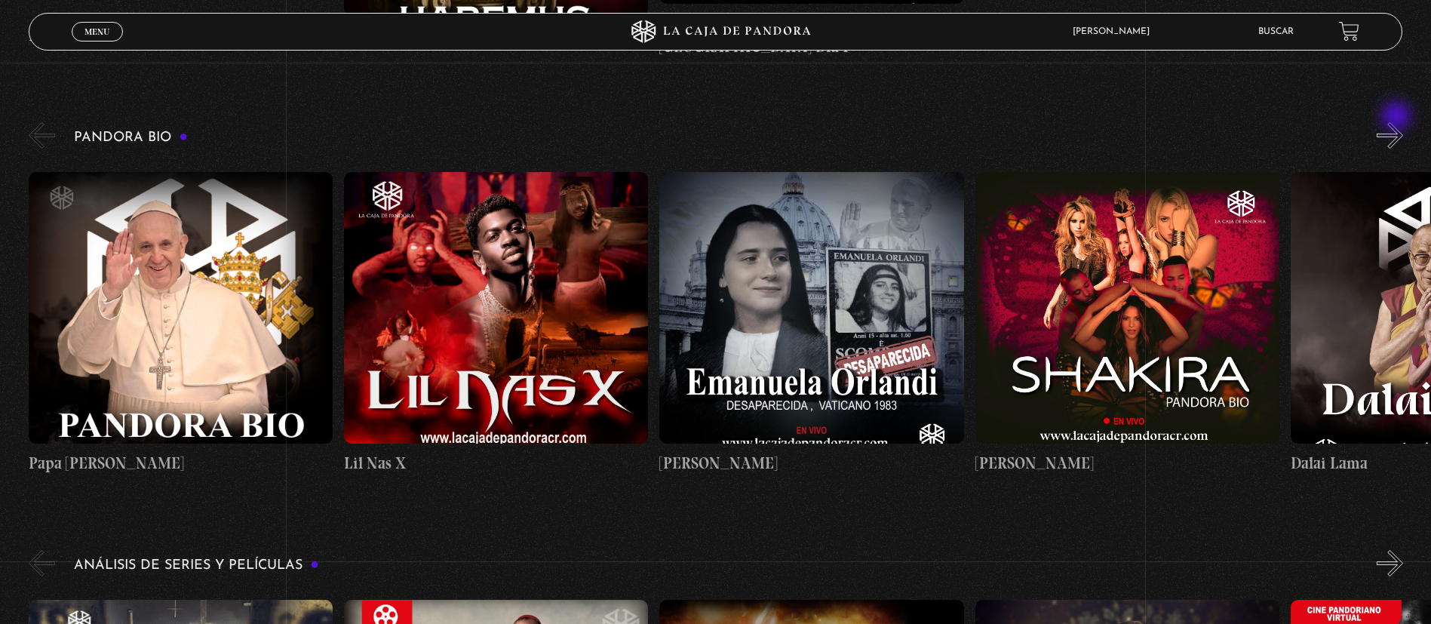
click at [1398, 122] on button "»" at bounding box center [1390, 135] width 26 height 26
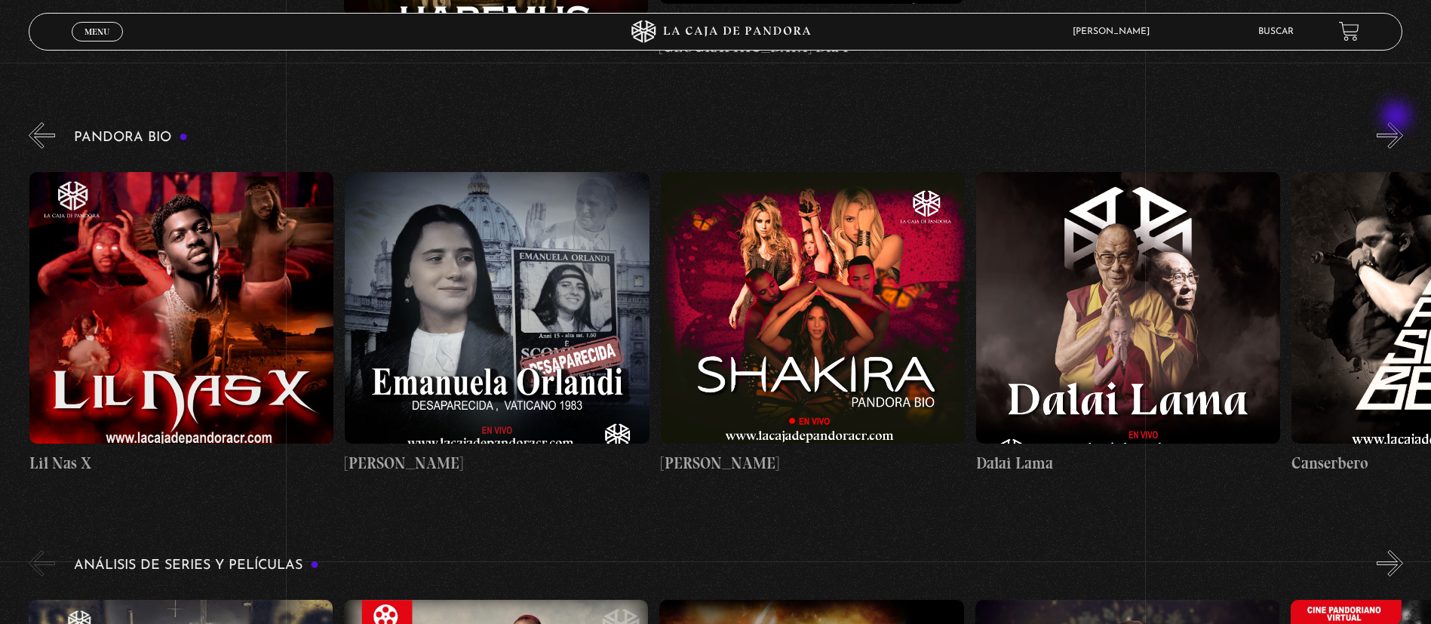
click at [1398, 122] on button "»" at bounding box center [1390, 135] width 26 height 26
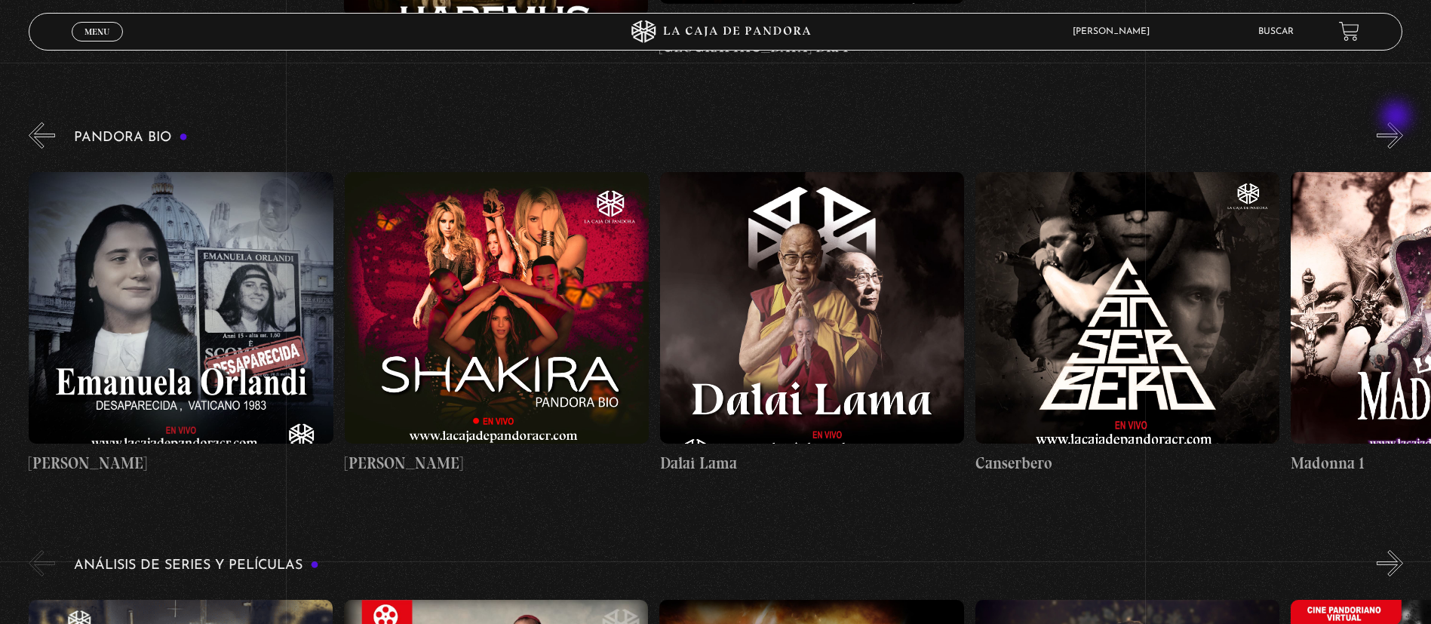
click at [1398, 122] on button "»" at bounding box center [1390, 135] width 26 height 26
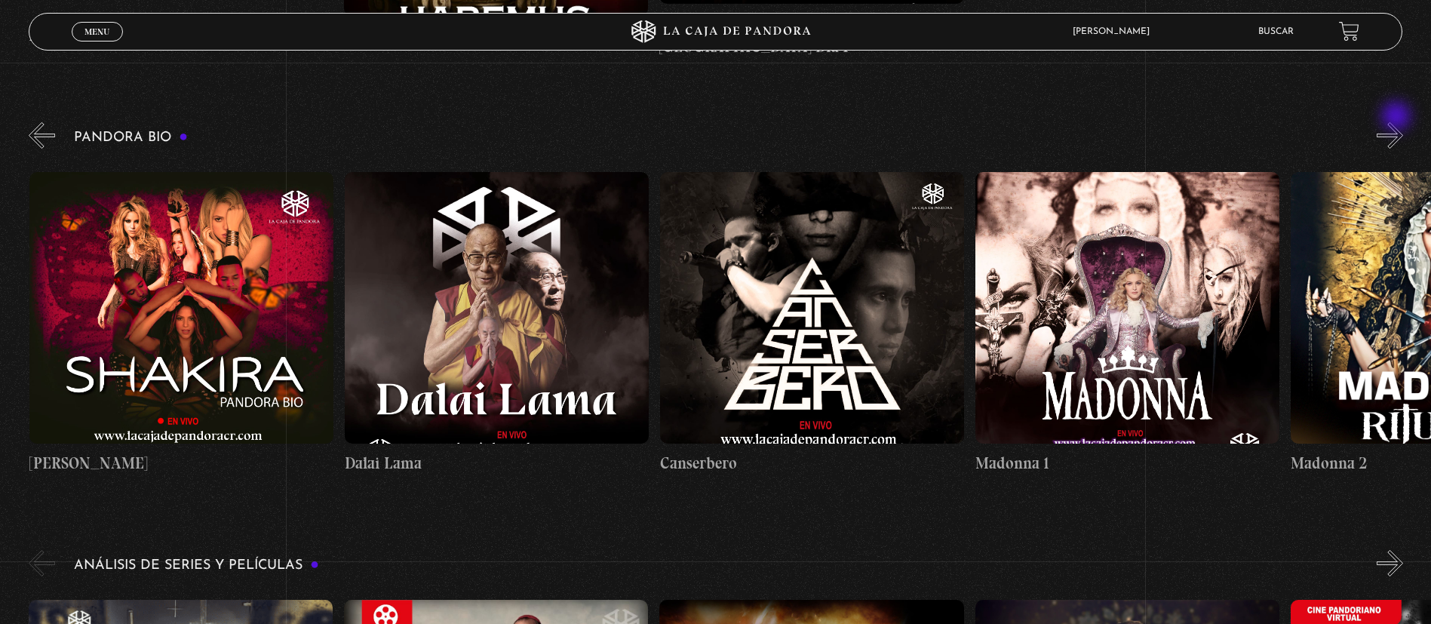
click at [1398, 122] on button "»" at bounding box center [1390, 135] width 26 height 26
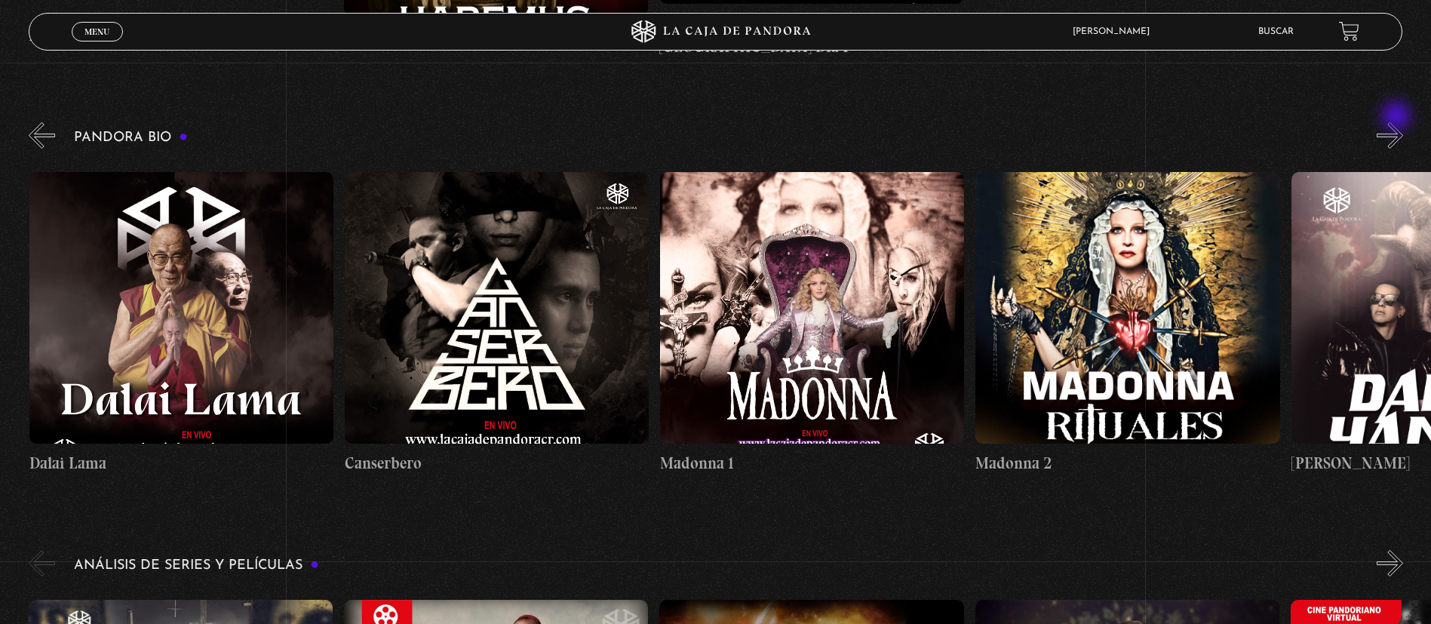
click at [1398, 122] on button "»" at bounding box center [1390, 135] width 26 height 26
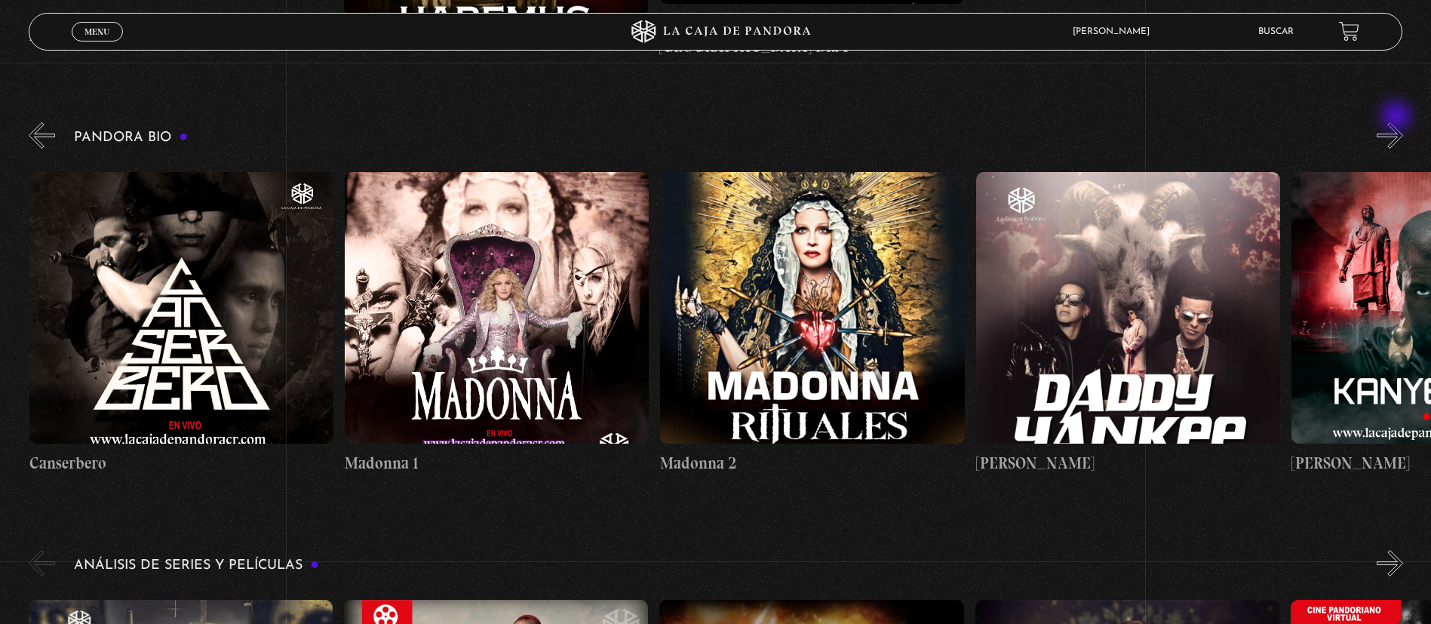
click at [1398, 122] on button "»" at bounding box center [1390, 135] width 26 height 26
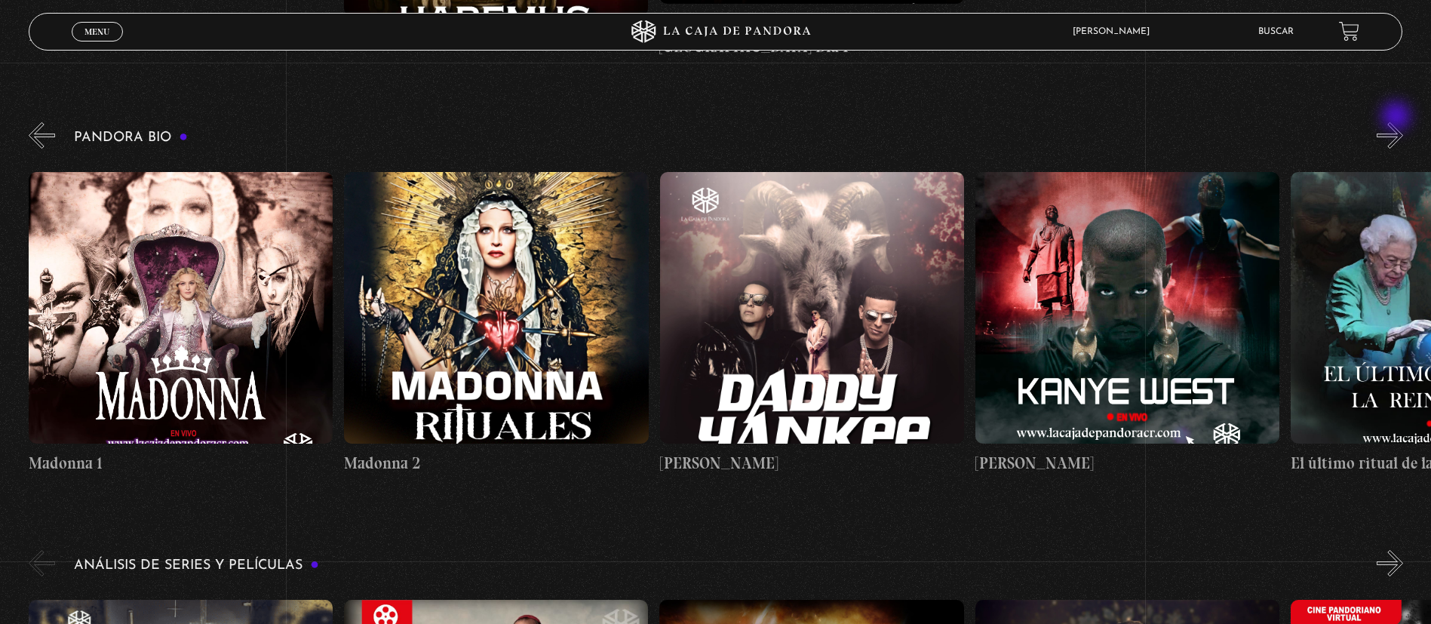
click at [1398, 122] on button "»" at bounding box center [1390, 135] width 26 height 26
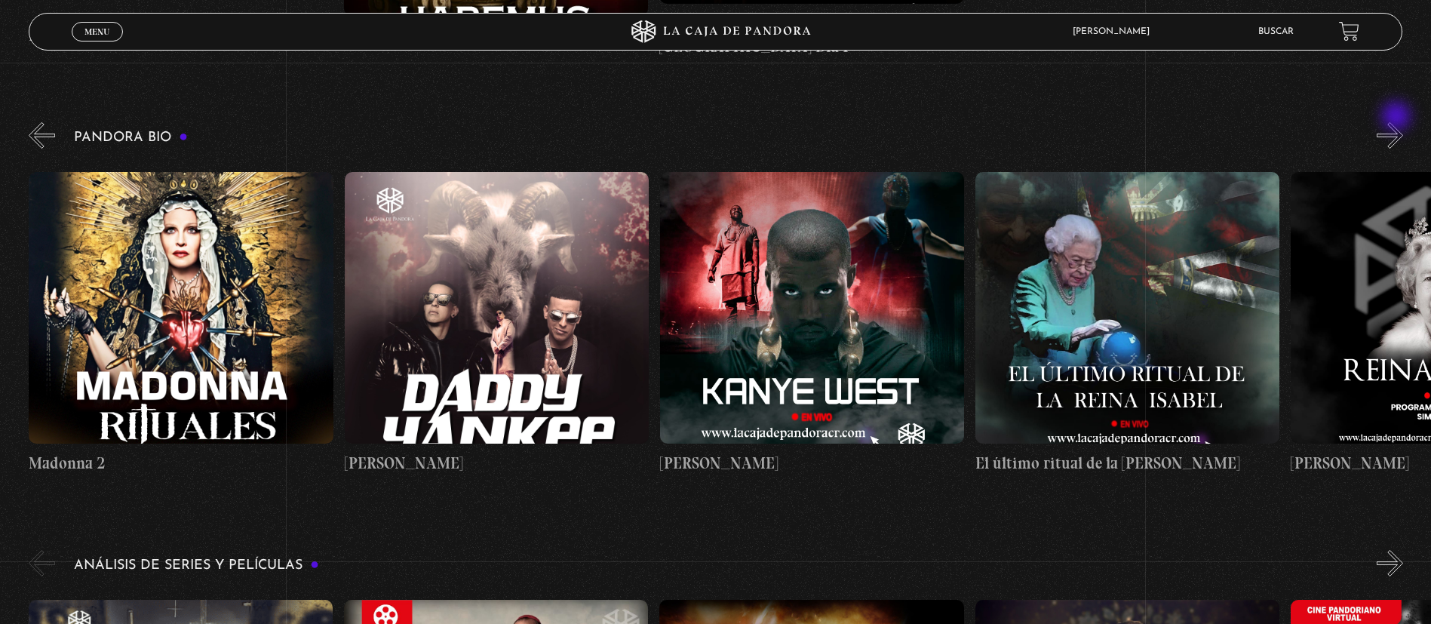
click at [1398, 122] on button "»" at bounding box center [1390, 135] width 26 height 26
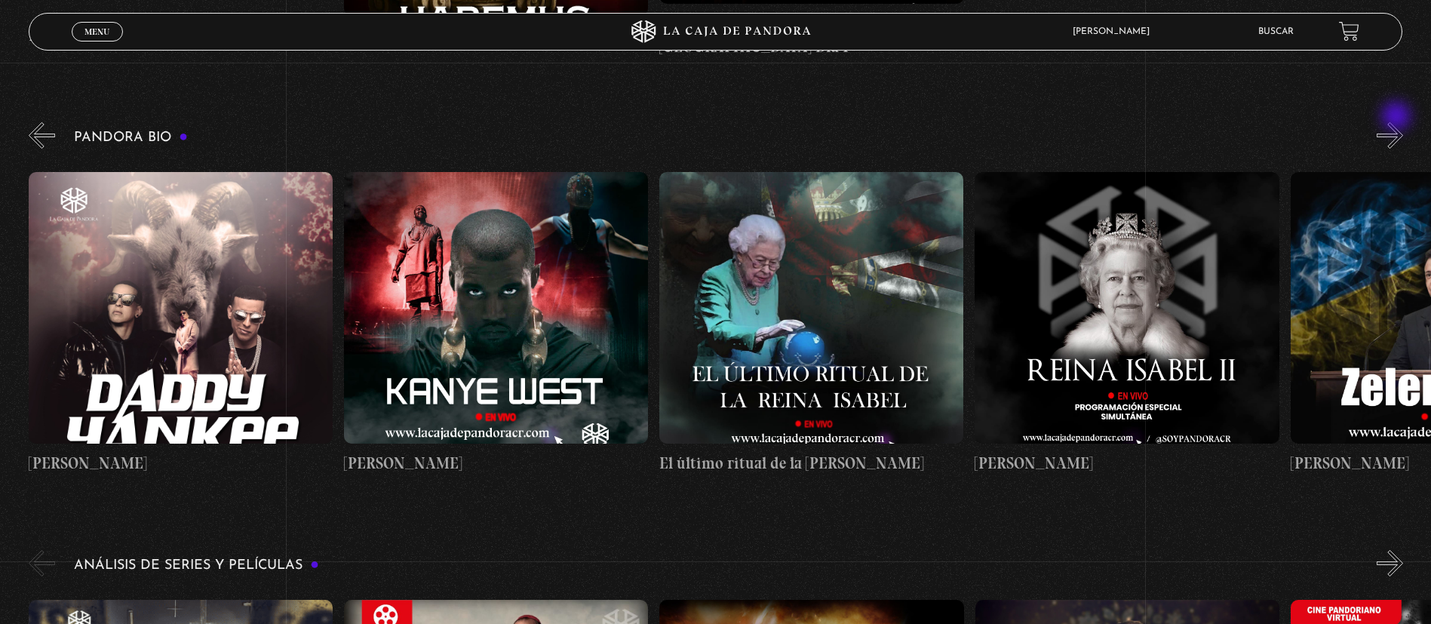
click at [1398, 122] on button "»" at bounding box center [1390, 135] width 26 height 26
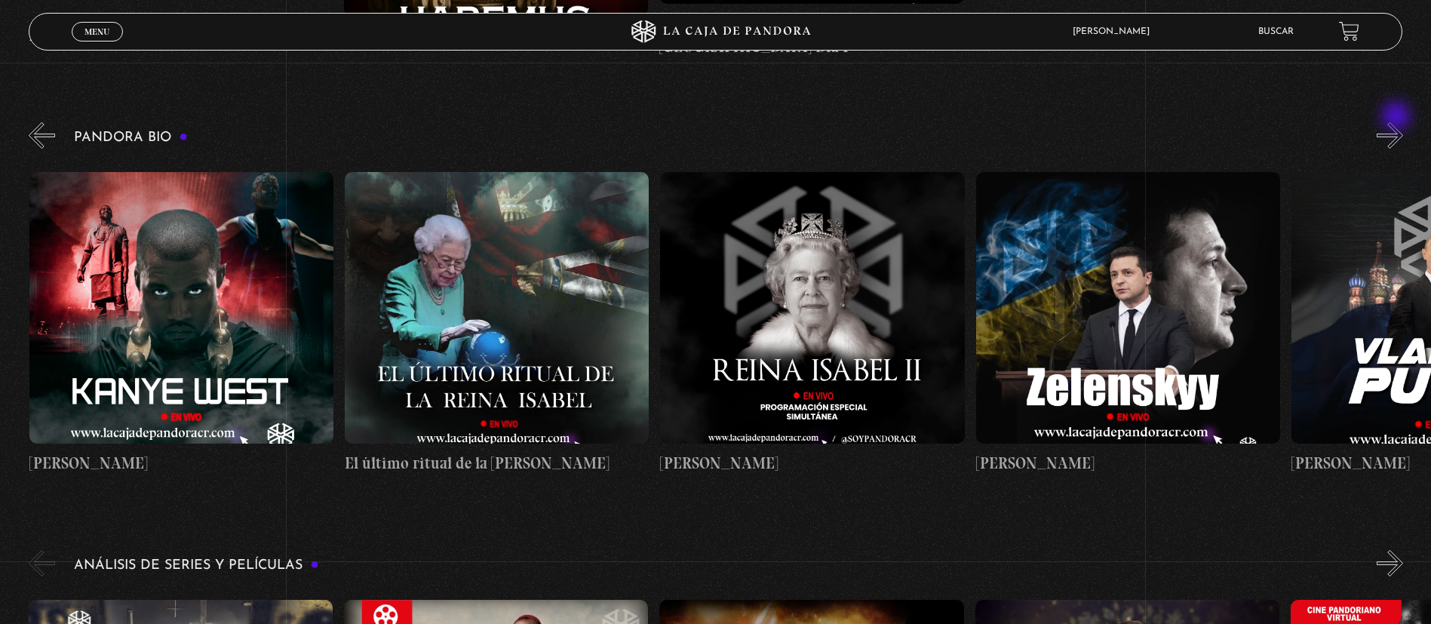
click at [1398, 122] on button "»" at bounding box center [1390, 135] width 26 height 26
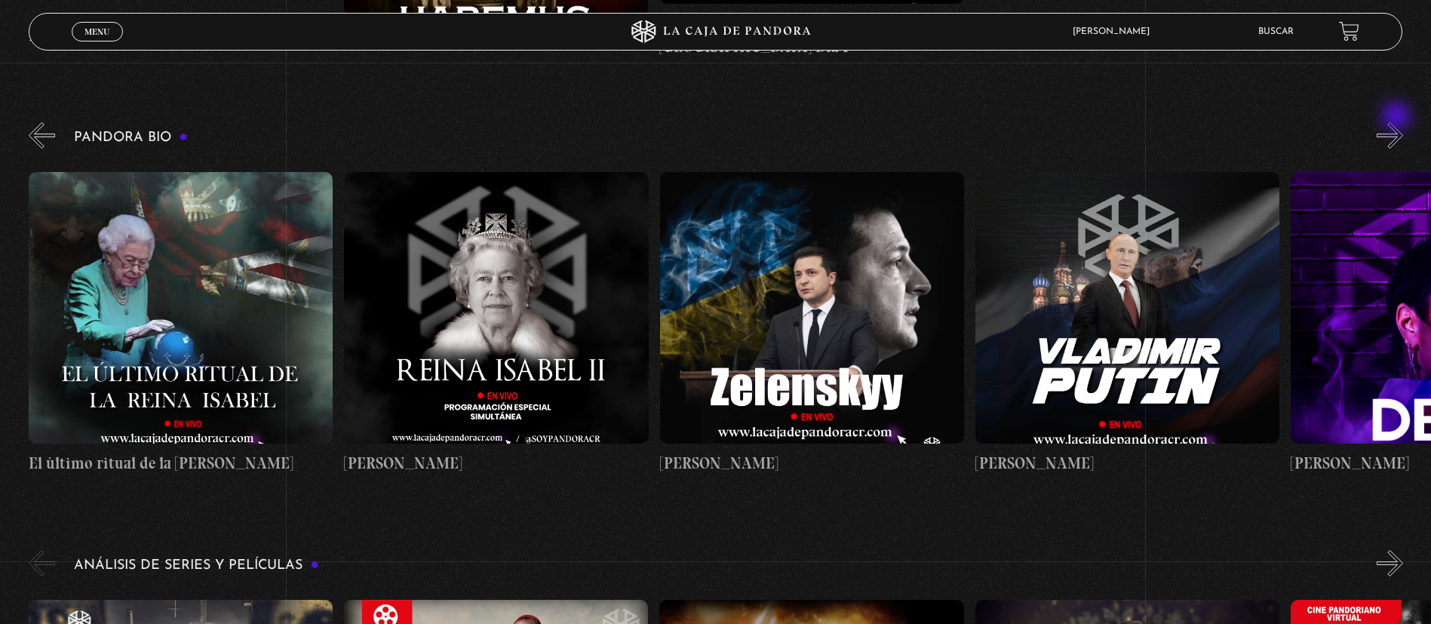
click at [1398, 122] on button "»" at bounding box center [1390, 135] width 26 height 26
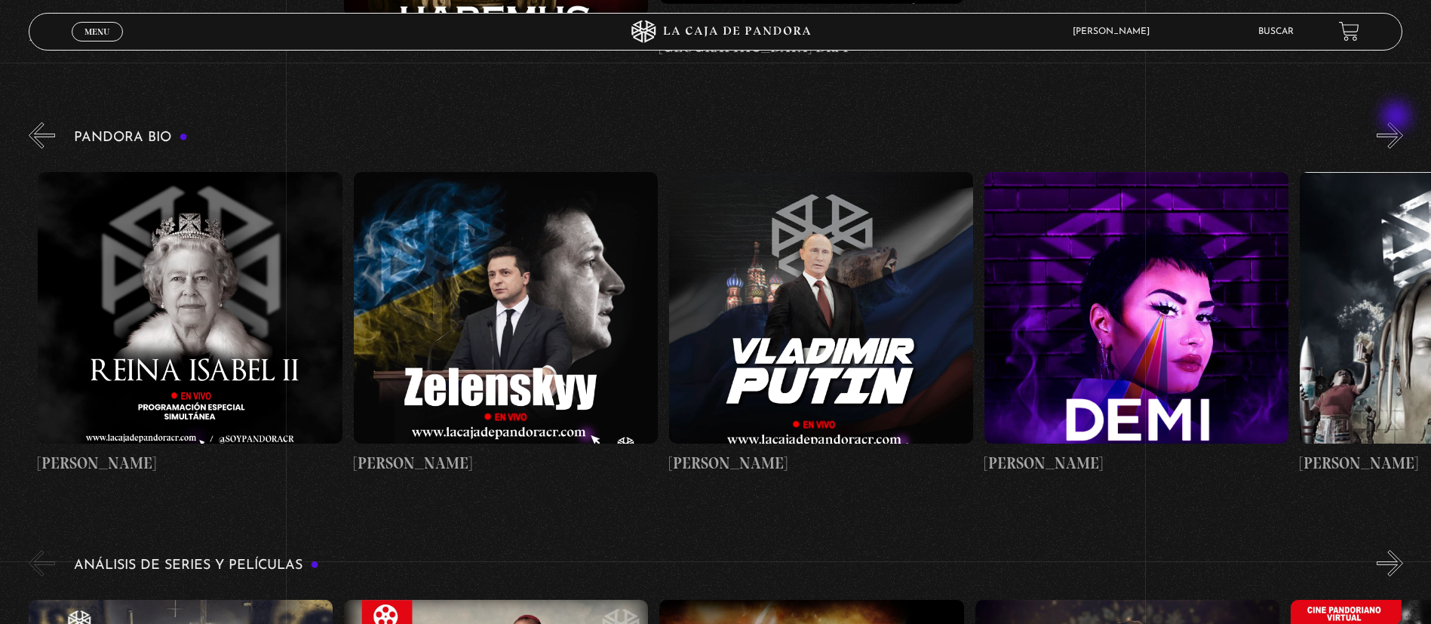
scroll to position [0, 3470]
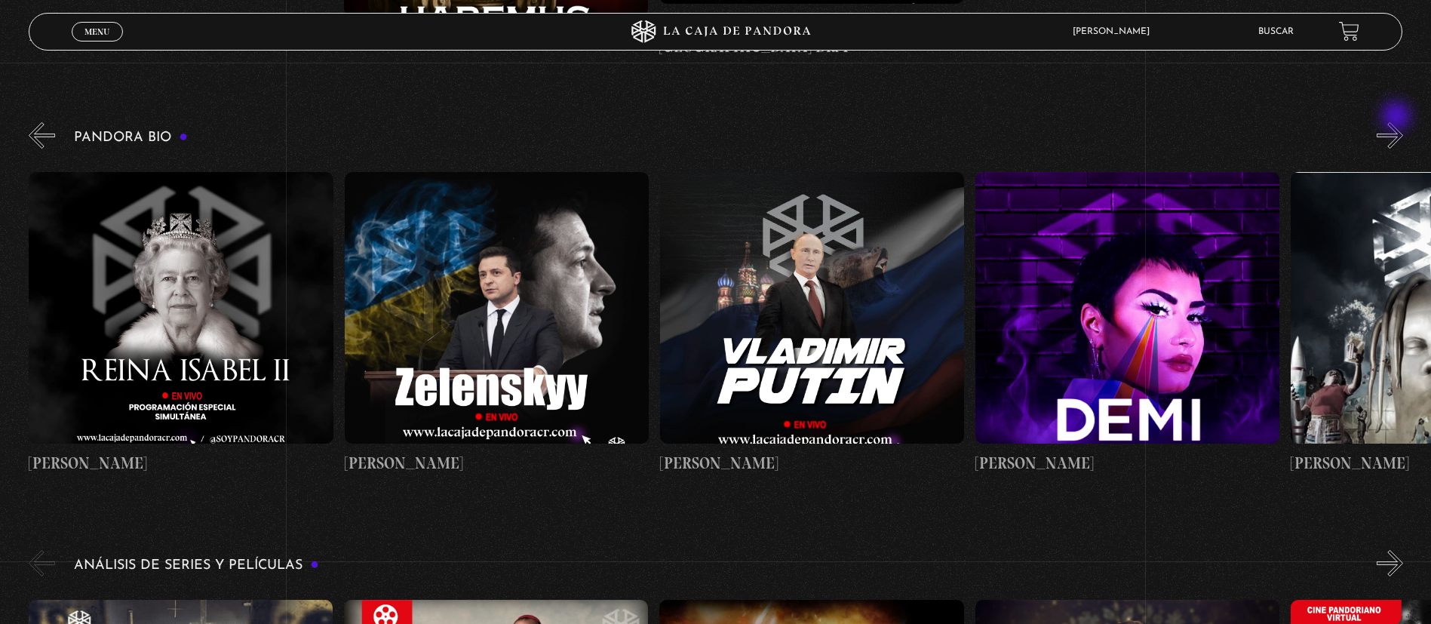
click at [1398, 122] on button "»" at bounding box center [1390, 135] width 26 height 26
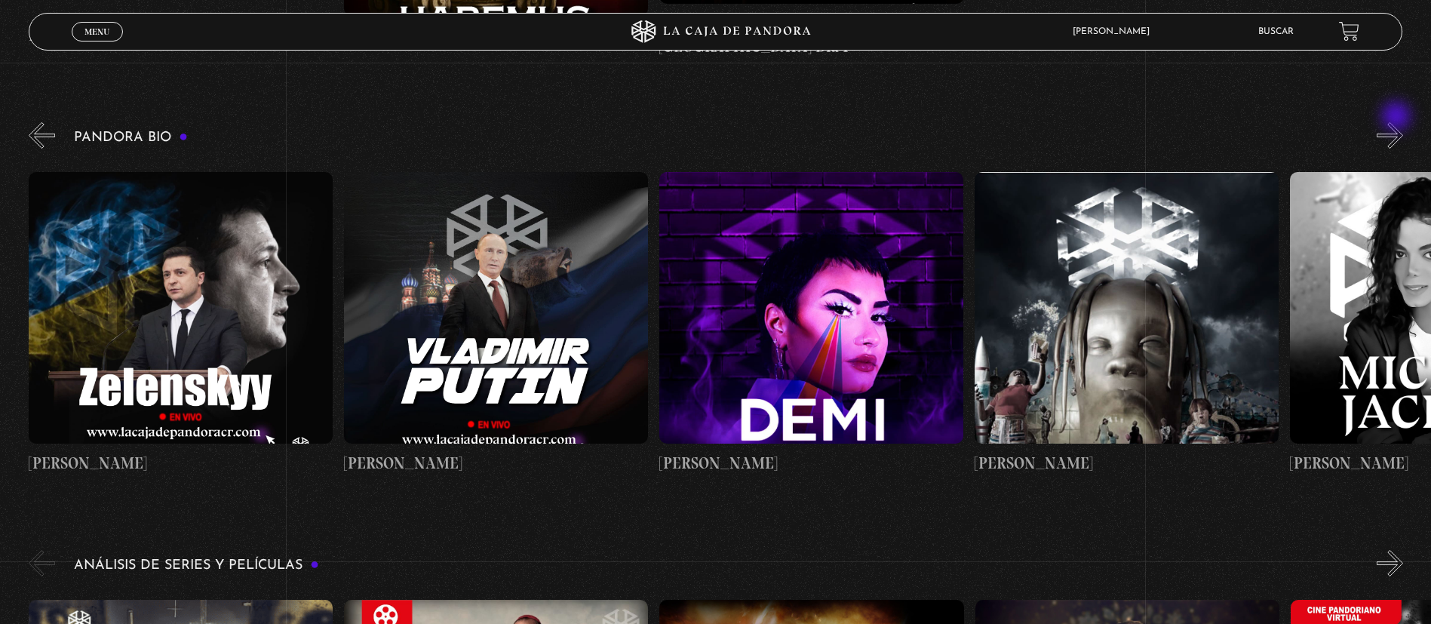
click at [1398, 122] on button "»" at bounding box center [1390, 135] width 26 height 26
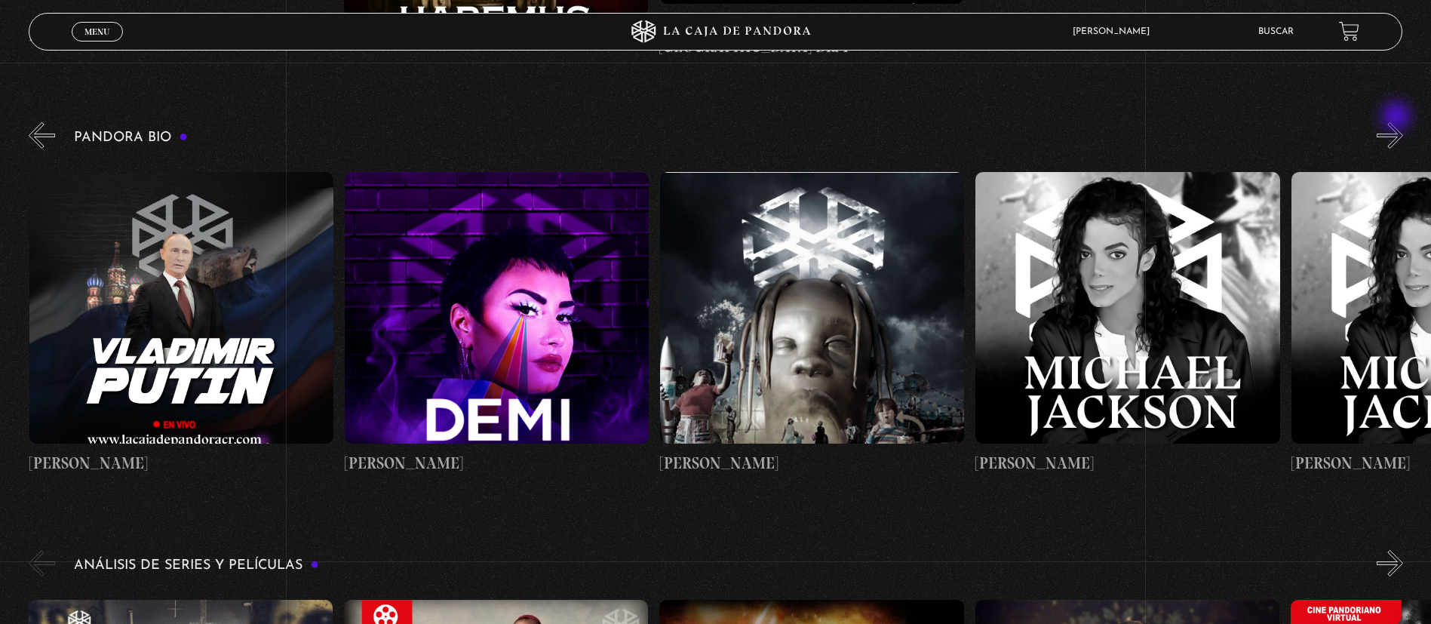
click at [1398, 122] on button "»" at bounding box center [1390, 135] width 26 height 26
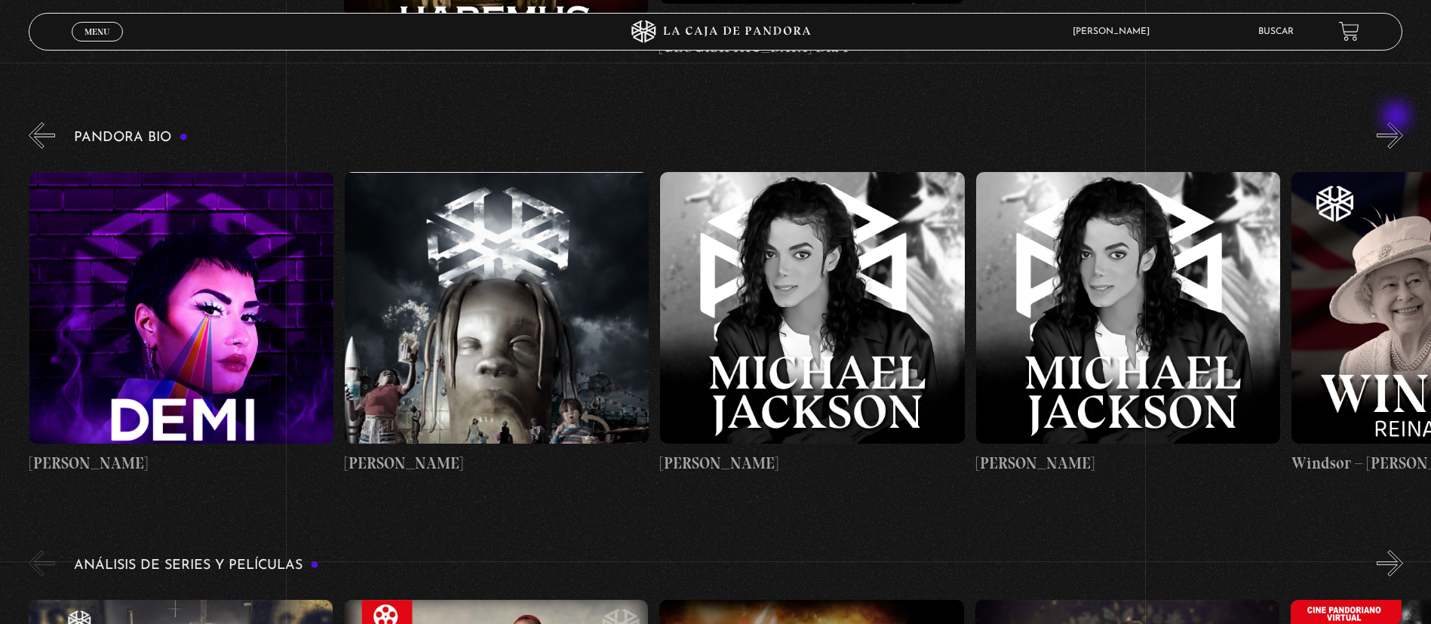
click at [1398, 122] on button "»" at bounding box center [1390, 135] width 26 height 26
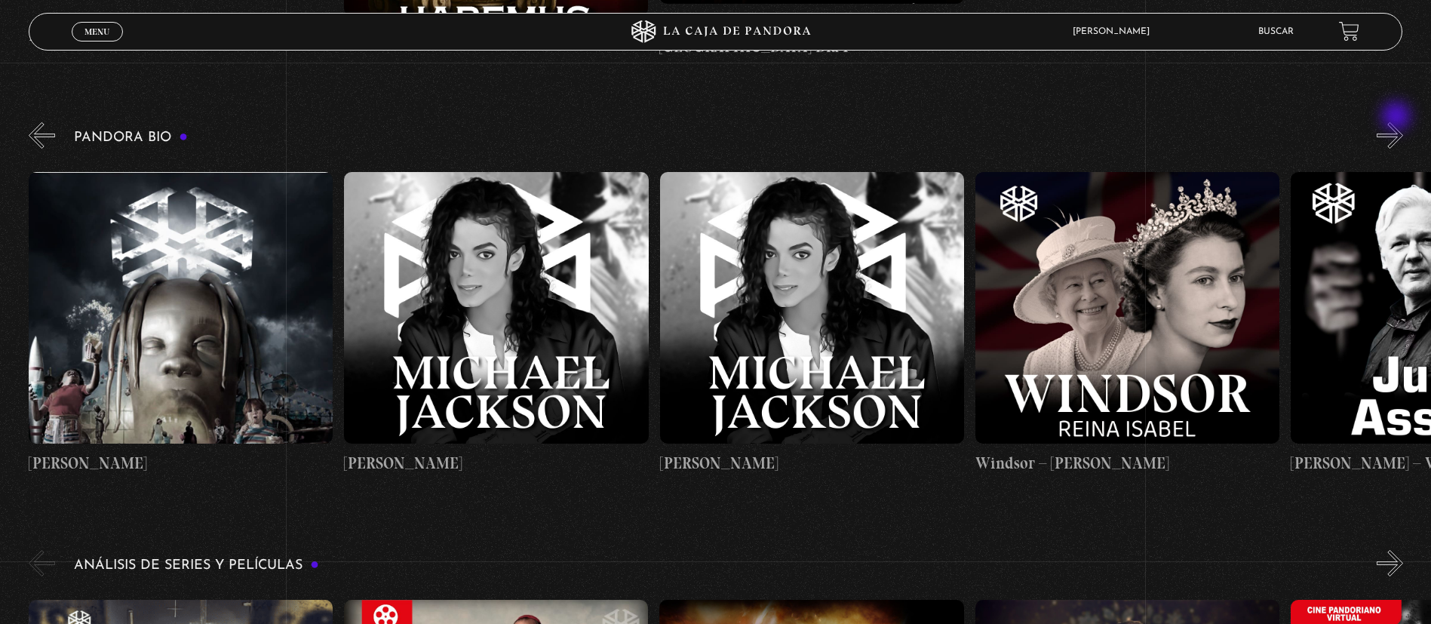
click at [1398, 122] on button "»" at bounding box center [1390, 135] width 26 height 26
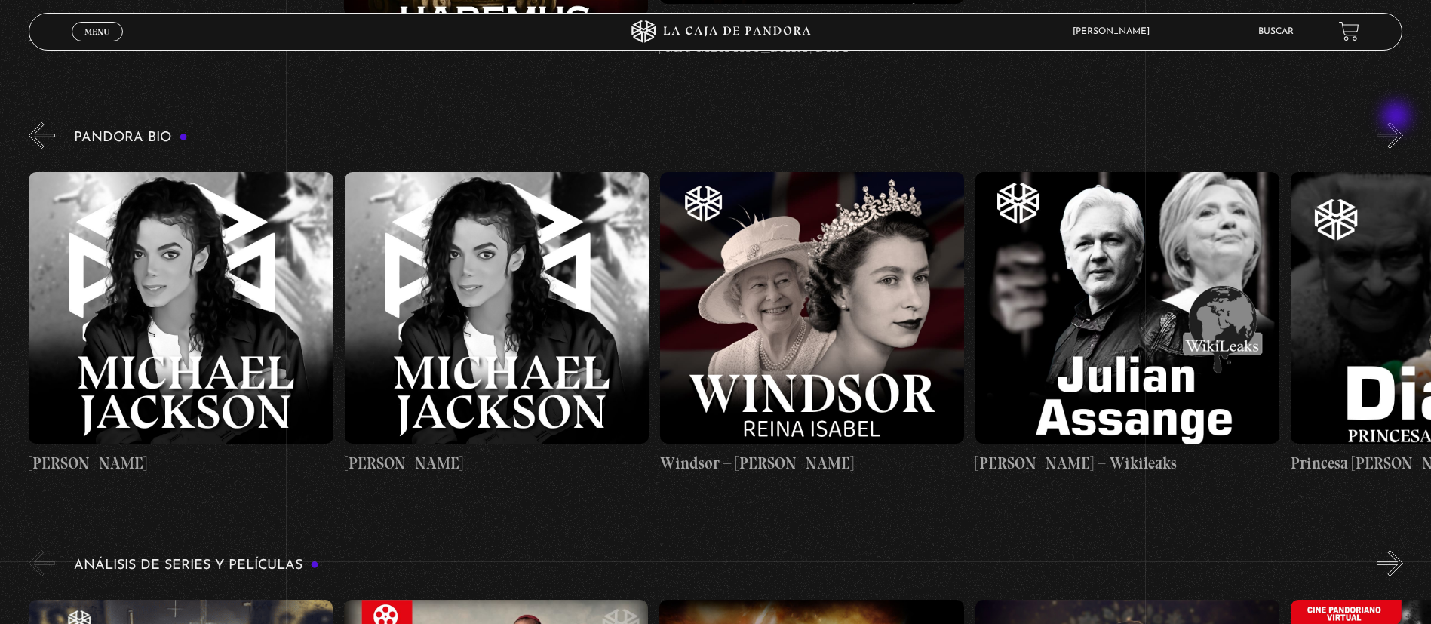
click at [1398, 122] on button "»" at bounding box center [1390, 135] width 26 height 26
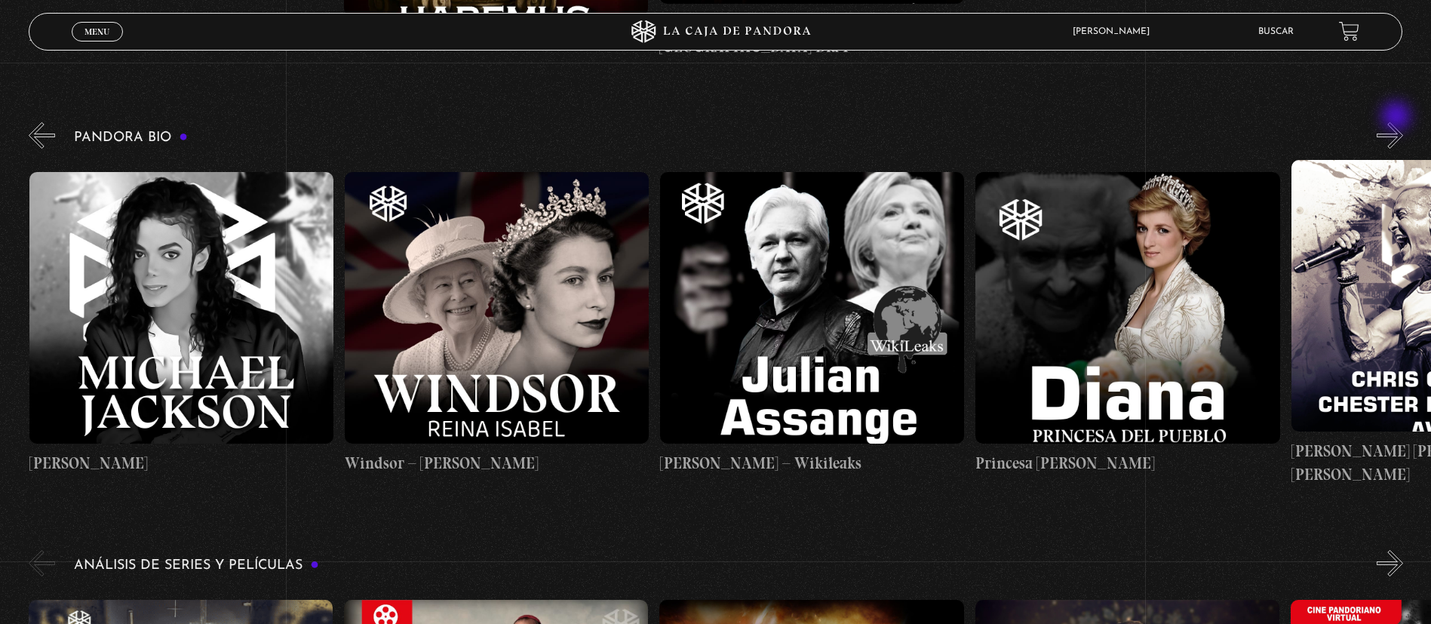
click at [1398, 122] on button "»" at bounding box center [1390, 135] width 26 height 26
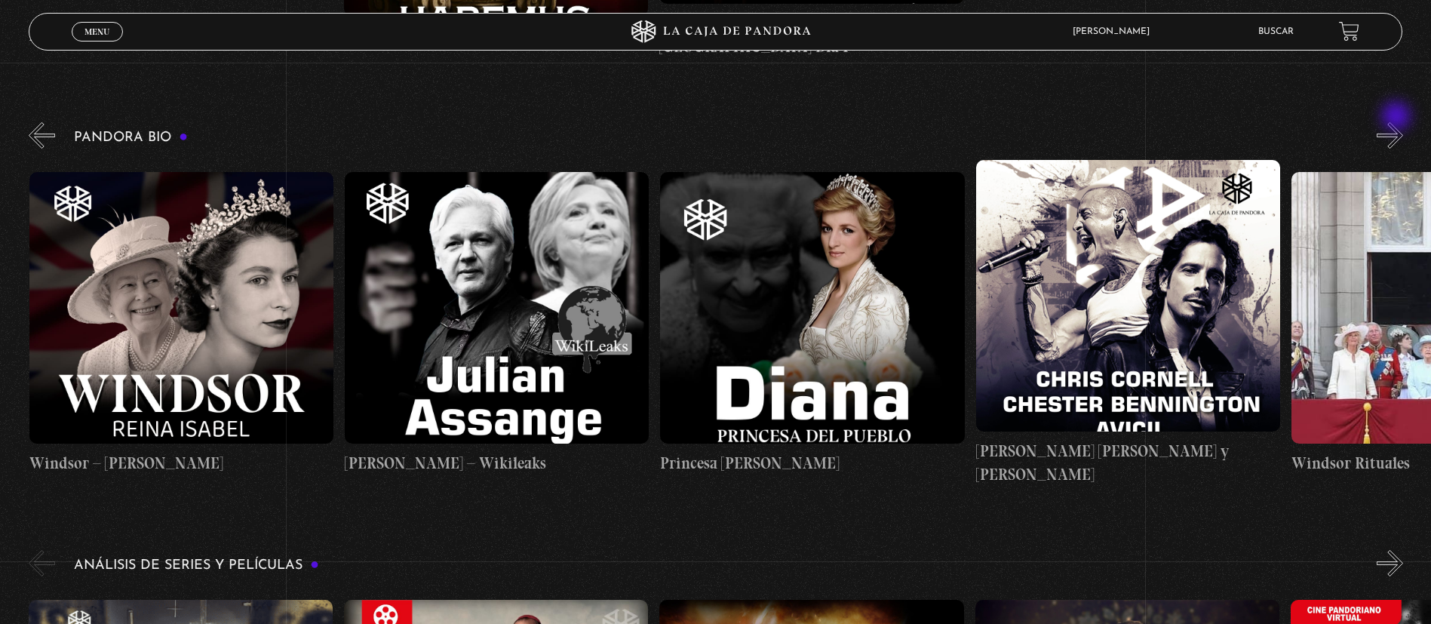
scroll to position [0, 5679]
click at [1127, 318] on figure at bounding box center [1127, 296] width 304 height 272
click at [1110, 280] on figure at bounding box center [1127, 296] width 304 height 272
